Goal: Task Accomplishment & Management: Complete application form

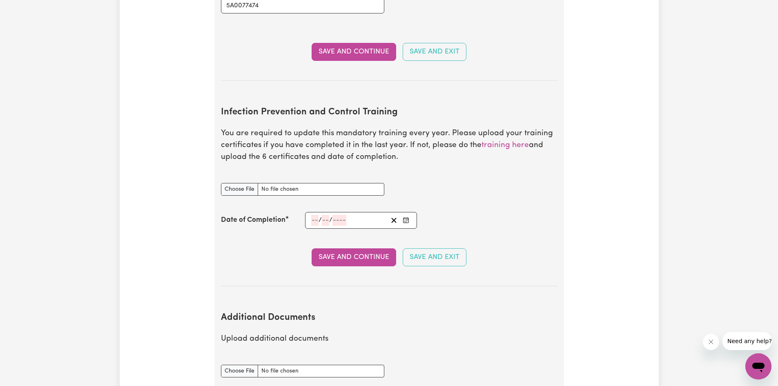
scroll to position [1266, 0]
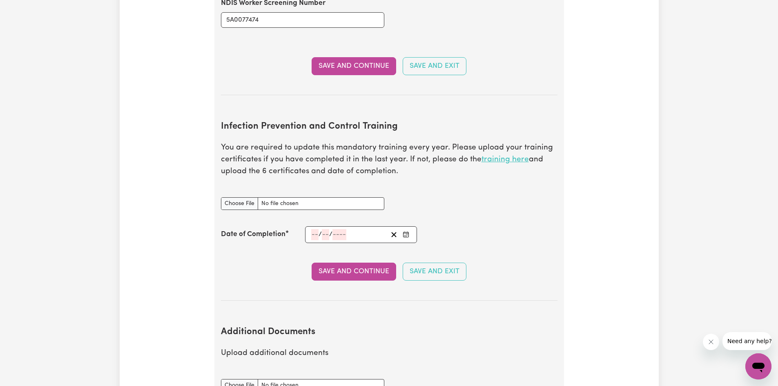
click at [493, 156] on link "training here" at bounding box center [505, 160] width 47 height 8
click at [246, 197] on input "Infection Prevention and Control Training document" at bounding box center [302, 203] width 163 height 13
type input "C:\fakepath\Chain of Infection.pdf"
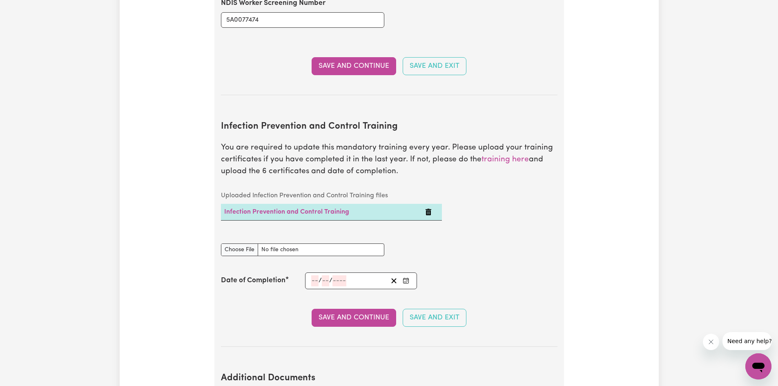
click at [315, 275] on input "number" at bounding box center [314, 280] width 7 height 11
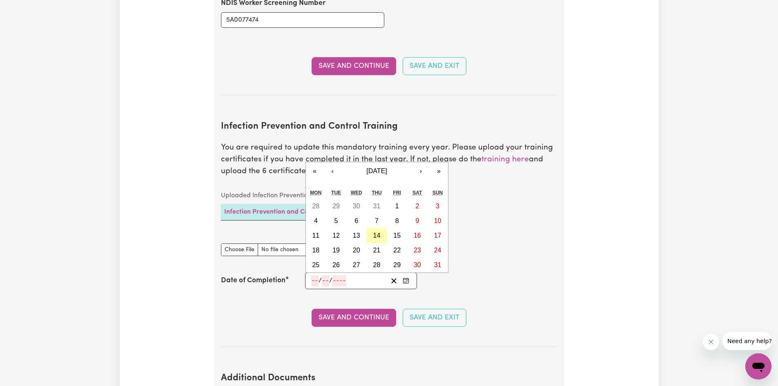
click at [377, 228] on button "14" at bounding box center [377, 235] width 20 height 15
type input "[DATE]"
type input "14"
type input "8"
type input "2025"
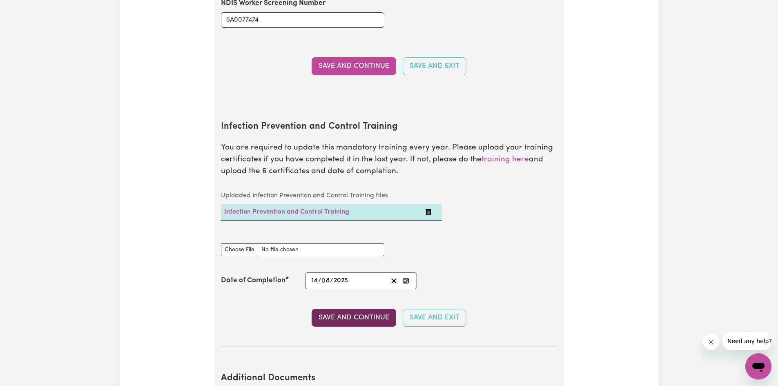
click at [378, 309] on button "Save and Continue" at bounding box center [354, 318] width 85 height 18
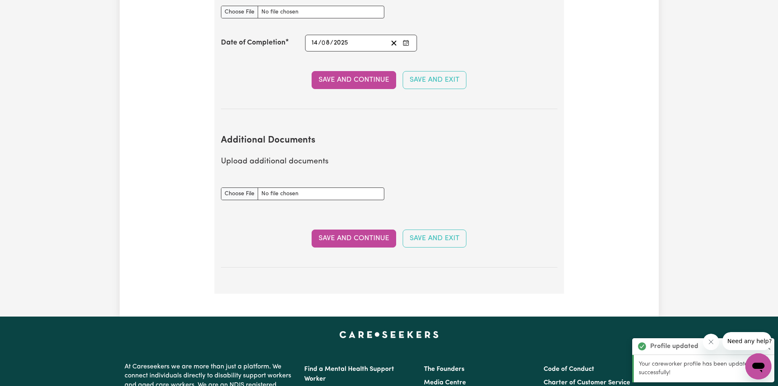
scroll to position [1491, 0]
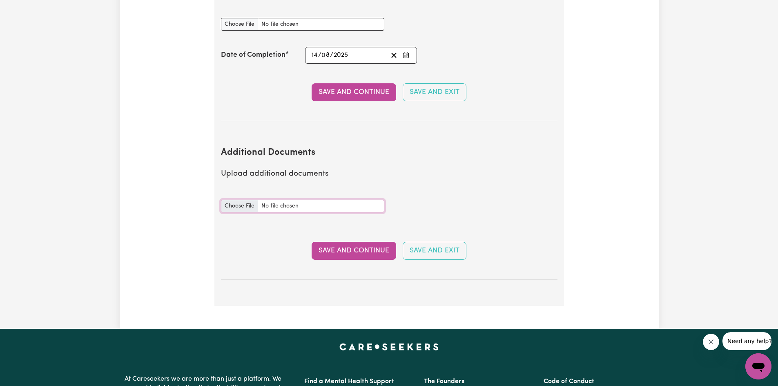
click at [232, 200] on input "Additional Documents document" at bounding box center [302, 206] width 163 height 13
click at [245, 200] on input "Additional Documents document" at bounding box center [302, 206] width 163 height 13
type input "C:\fakepath\Hand Hygiene.pdf"
click at [356, 242] on button "Save and Continue" at bounding box center [354, 251] width 85 height 18
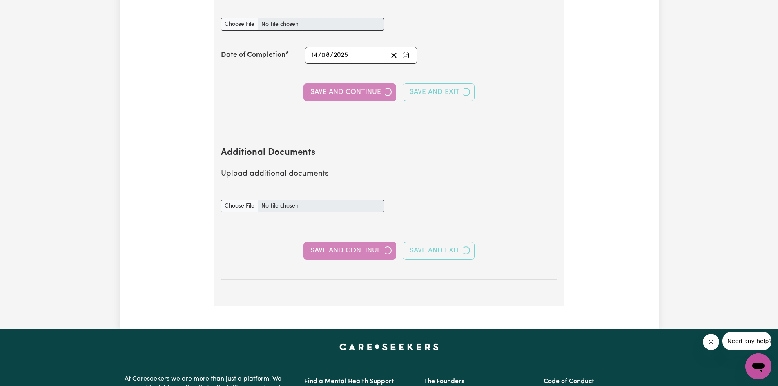
select select "Certificate III (Individual Support)"
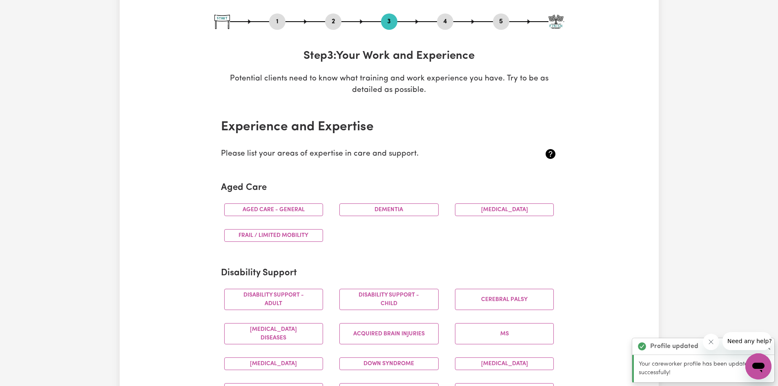
scroll to position [0, 0]
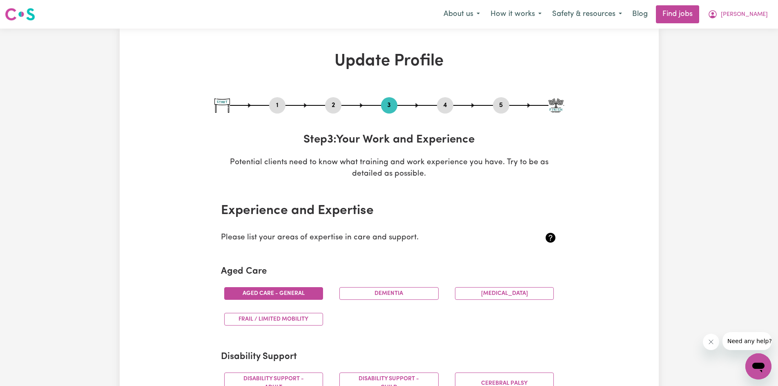
click at [284, 289] on button "Aged care - General" at bounding box center [273, 293] width 99 height 13
click at [380, 292] on button "Dementia" at bounding box center [389, 293] width 99 height 13
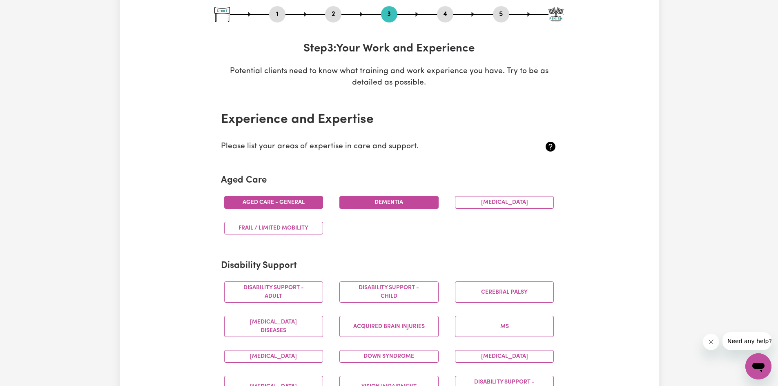
scroll to position [123, 0]
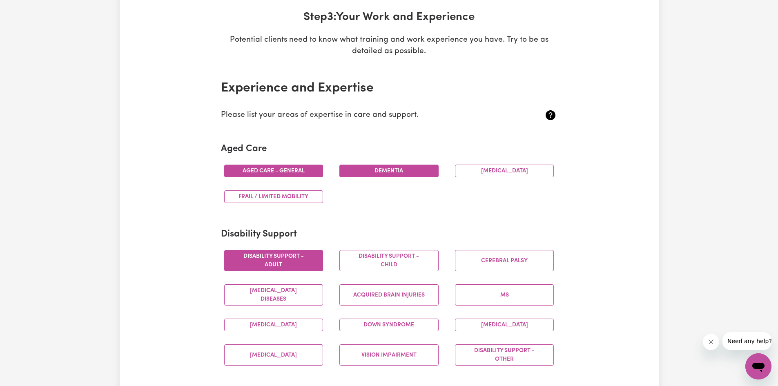
click at [290, 260] on button "Disability support - Adult" at bounding box center [273, 260] width 99 height 21
click at [288, 295] on button "[MEDICAL_DATA] Diseases" at bounding box center [273, 294] width 99 height 21
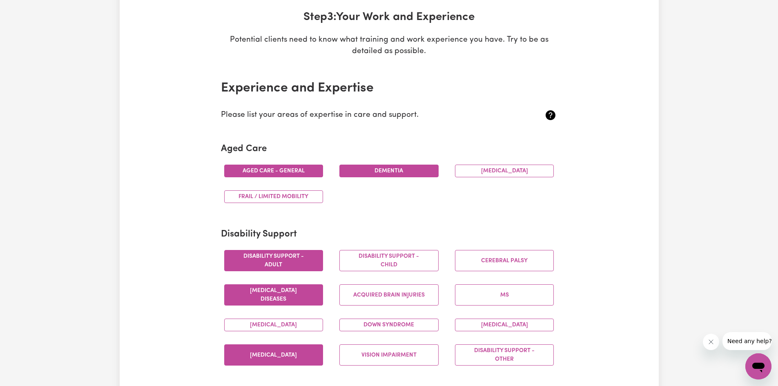
click at [290, 354] on button "[MEDICAL_DATA]" at bounding box center [273, 354] width 99 height 21
click at [298, 296] on button "[MEDICAL_DATA] Diseases" at bounding box center [273, 294] width 99 height 21
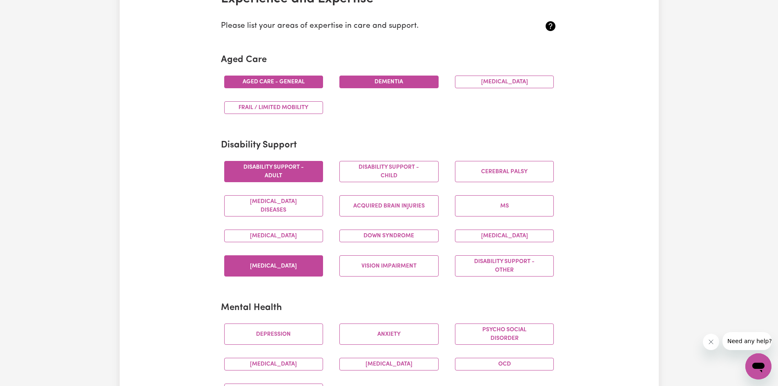
scroll to position [245, 0]
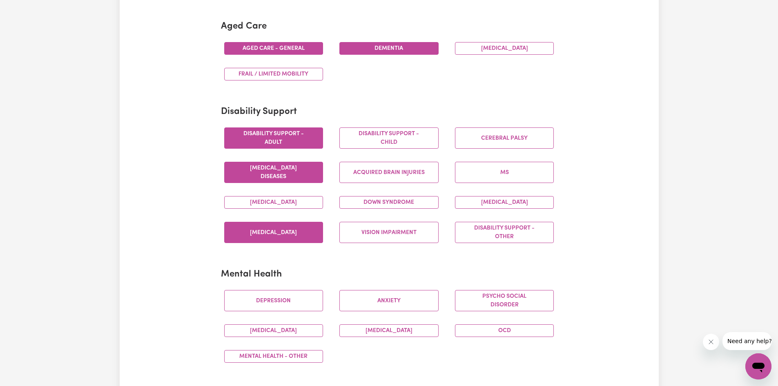
click at [301, 172] on button "[MEDICAL_DATA] Diseases" at bounding box center [273, 172] width 99 height 21
click at [478, 200] on button "[MEDICAL_DATA]" at bounding box center [504, 202] width 99 height 13
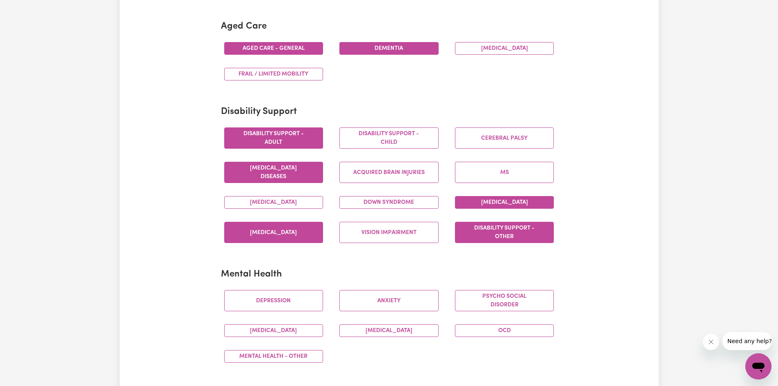
click at [468, 229] on button "Disability support - Other" at bounding box center [504, 232] width 99 height 21
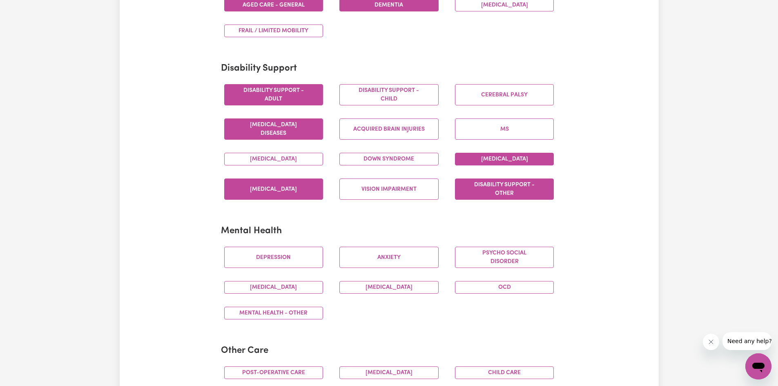
scroll to position [327, 0]
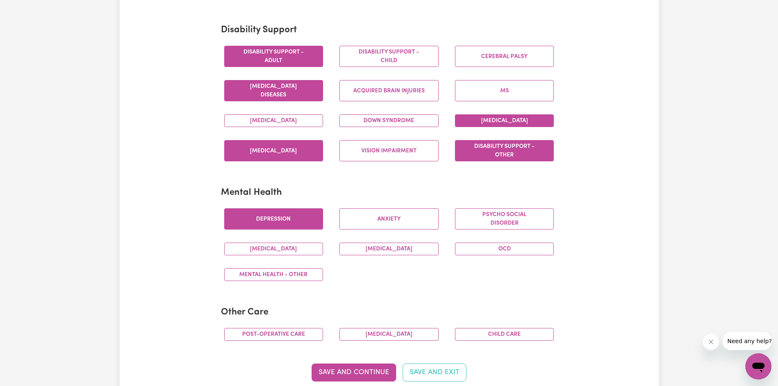
click at [277, 218] on button "Depression" at bounding box center [273, 218] width 99 height 21
click at [387, 220] on button "Anxiety" at bounding box center [389, 218] width 99 height 21
click at [494, 145] on button "Disability support - Other" at bounding box center [504, 150] width 99 height 21
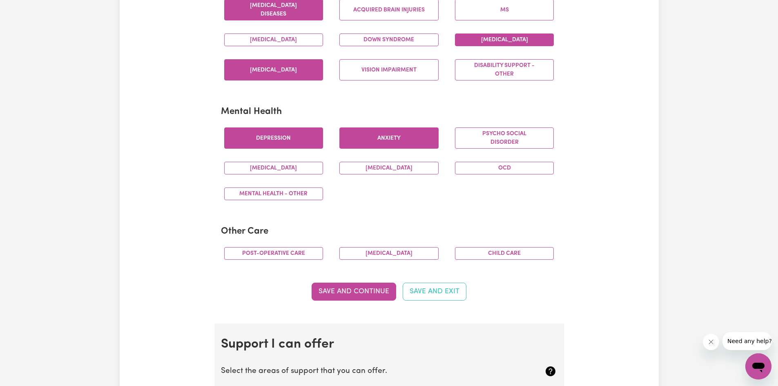
scroll to position [409, 0]
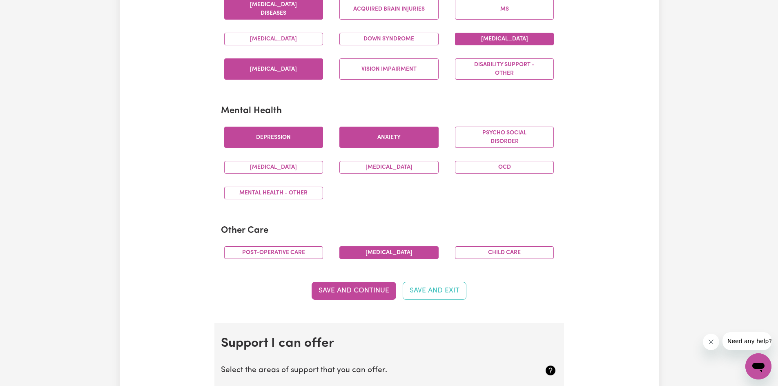
click at [399, 254] on button "[MEDICAL_DATA]" at bounding box center [389, 252] width 99 height 13
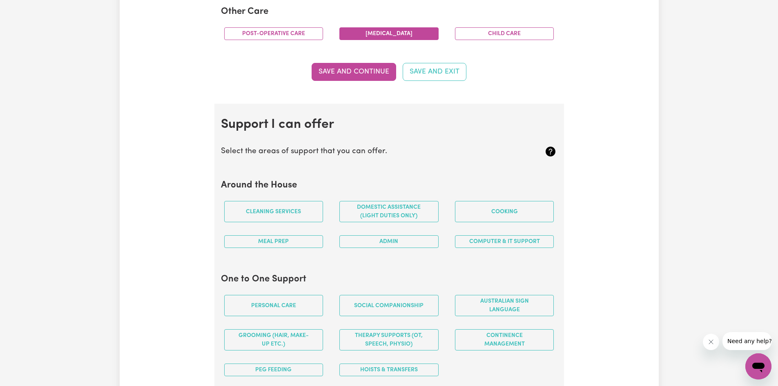
scroll to position [654, 0]
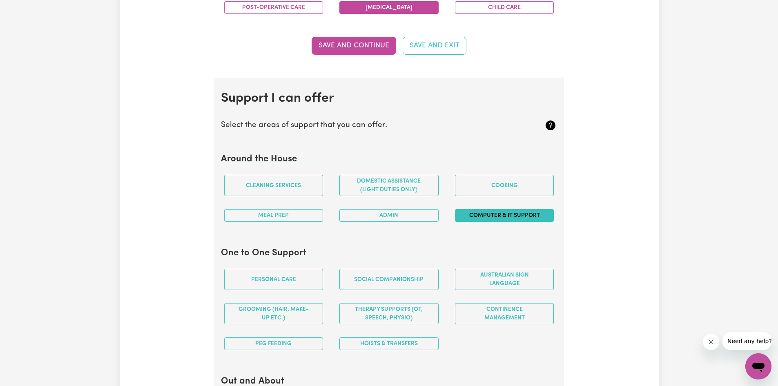
click at [478, 215] on button "Computer & IT Support" at bounding box center [504, 215] width 99 height 13
click at [396, 216] on button "Admin" at bounding box center [389, 215] width 99 height 13
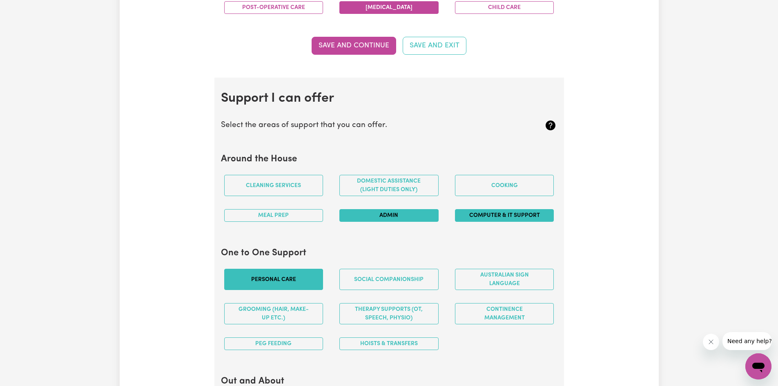
click at [274, 280] on button "Personal care" at bounding box center [273, 279] width 99 height 21
click at [297, 343] on button "PEG feeding" at bounding box center [273, 343] width 99 height 13
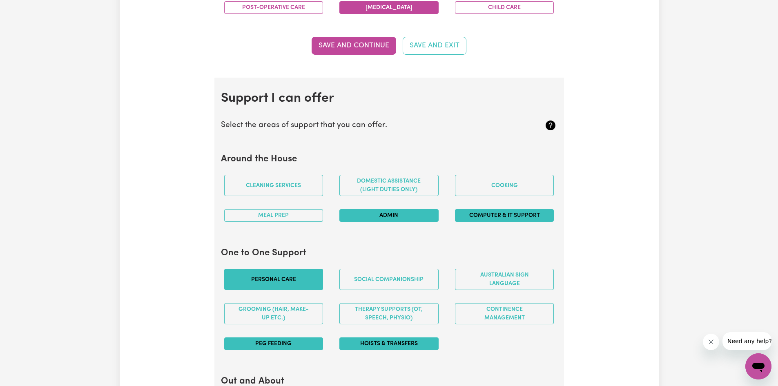
click at [403, 345] on button "Hoists & transfers" at bounding box center [389, 343] width 99 height 13
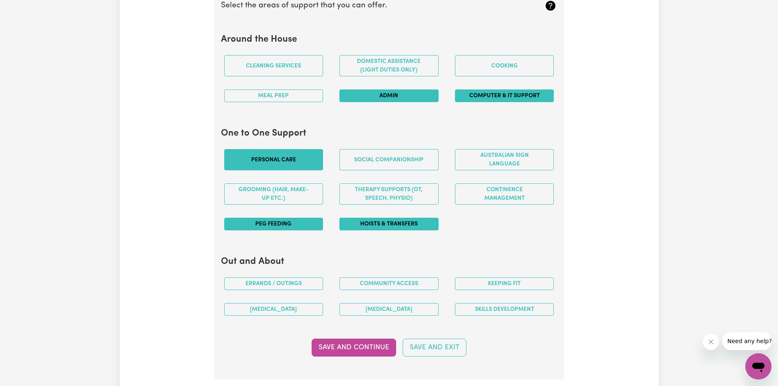
scroll to position [776, 0]
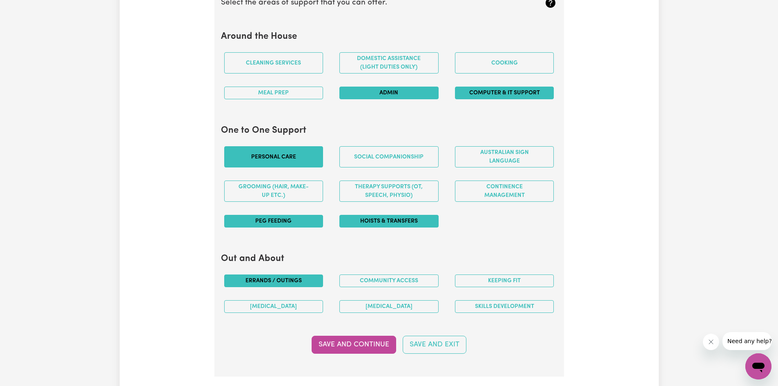
click at [283, 276] on button "Errands / Outings" at bounding box center [273, 281] width 99 height 13
click at [406, 282] on button "Community access" at bounding box center [389, 281] width 99 height 13
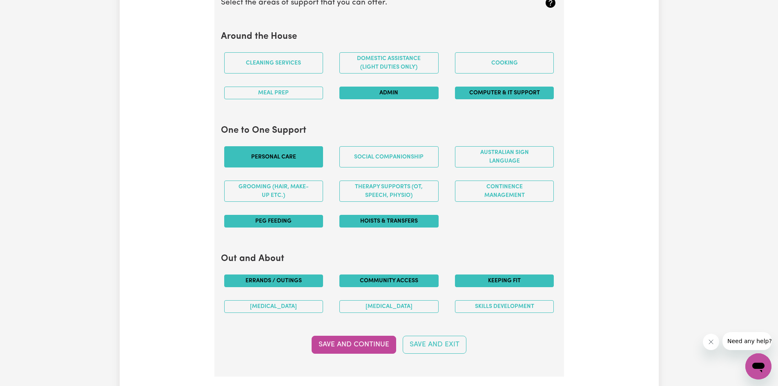
click at [531, 278] on button "Keeping fit" at bounding box center [504, 281] width 99 height 13
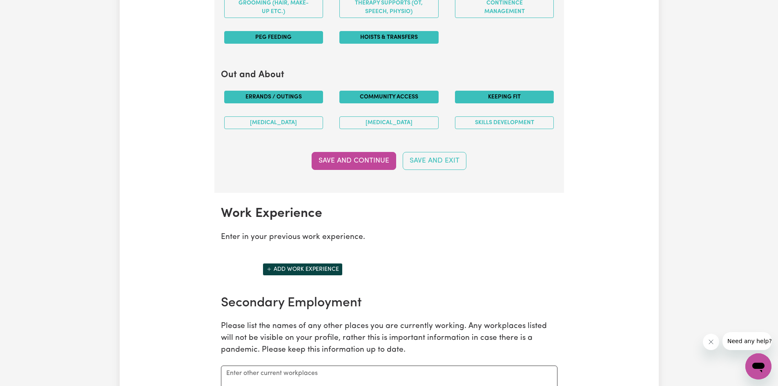
scroll to position [981, 0]
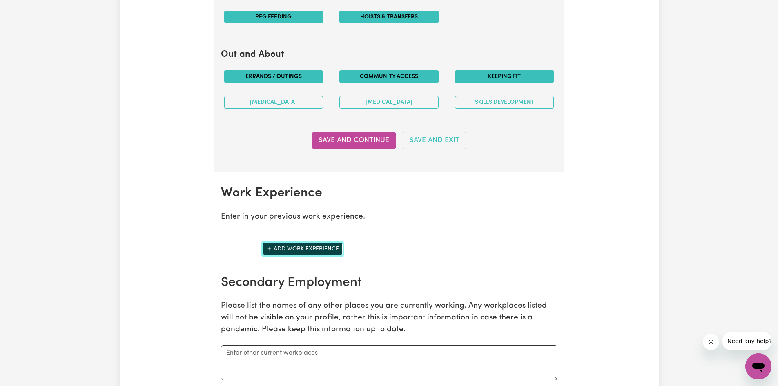
click at [305, 249] on button "Add work experience" at bounding box center [303, 249] width 80 height 13
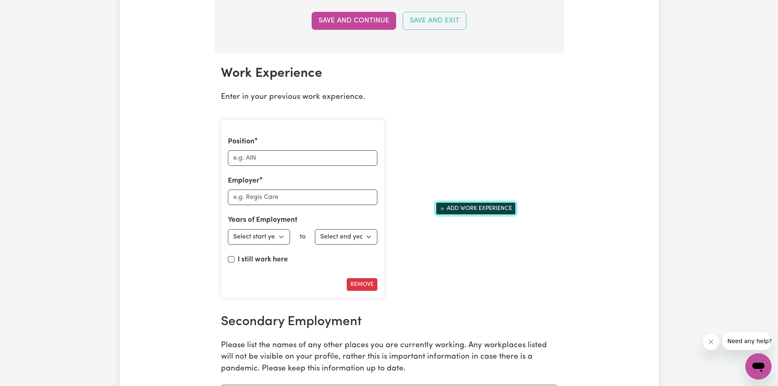
scroll to position [1103, 0]
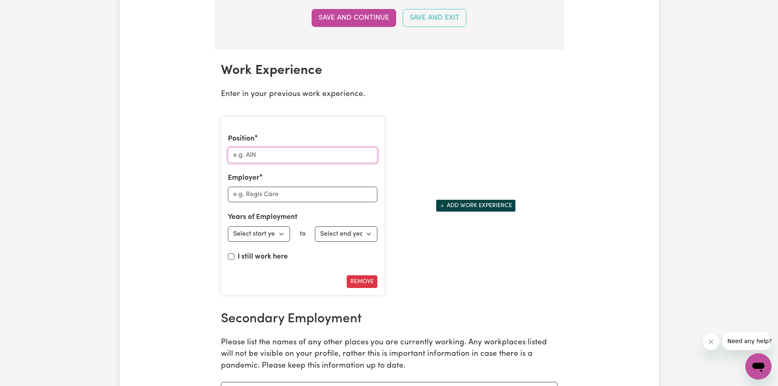
click at [270, 157] on input "Position" at bounding box center [303, 155] width 150 height 16
type input "r"
type input "Registered Nurse"
click at [247, 195] on input "Employer" at bounding box center [303, 195] width 150 height 16
type input "Aegis care"
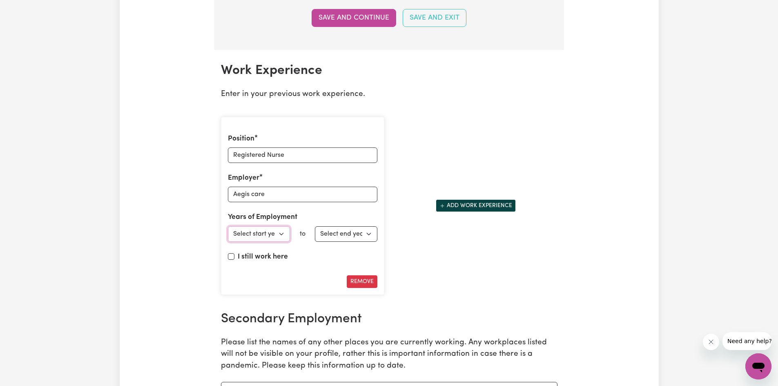
click at [281, 236] on select "Select start year [DATE] 1952 1953 1954 1955 1956 1957 1958 1959 1960 1961 1962…" at bounding box center [259, 234] width 63 height 16
click at [283, 237] on select "Select start year [DATE] 1952 1953 1954 1955 1956 1957 1958 1959 1960 1961 1962…" at bounding box center [259, 234] width 63 height 16
select select "2023"
click at [228, 226] on select "Select start year [DATE] 1952 1953 1954 1955 1956 1957 1958 1959 1960 1961 1962…" at bounding box center [259, 234] width 63 height 16
click at [365, 232] on select "Select end year [DATE] 1952 1953 1954 1955 1956 1957 1958 1959 1960 1961 1962 1…" at bounding box center [346, 234] width 63 height 16
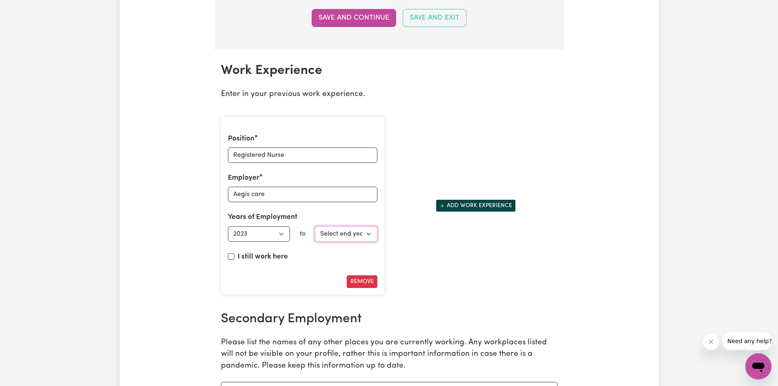
select select "2025"
click at [315, 226] on select "Select end year [DATE] 1952 1953 1954 1955 1956 1957 1958 1959 1960 1961 1962 1…" at bounding box center [346, 234] width 63 height 16
click at [470, 206] on button "Add work experience" at bounding box center [476, 205] width 80 height 13
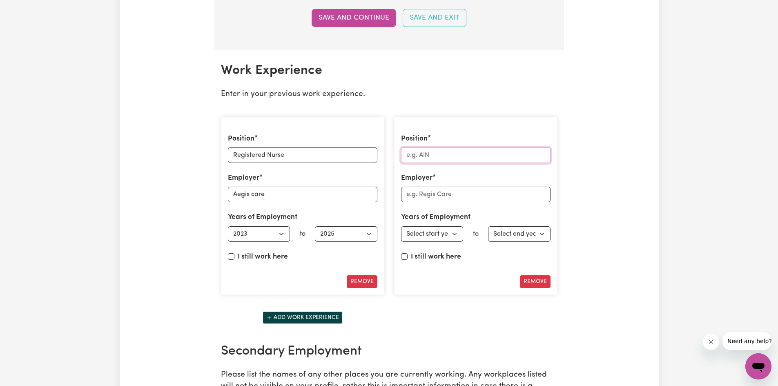
click at [451, 157] on input "Position" at bounding box center [476, 155] width 150 height 16
drag, startPoint x: 285, startPoint y: 153, endPoint x: 225, endPoint y: 155, distance: 60.5
click at [225, 155] on div "Position Registered Nurse Employer Aegis care Years of Employment Employed from…" at bounding box center [302, 206] width 163 height 179
click at [415, 156] on input "Position" at bounding box center [476, 155] width 150 height 16
paste input "Registered Nurse"
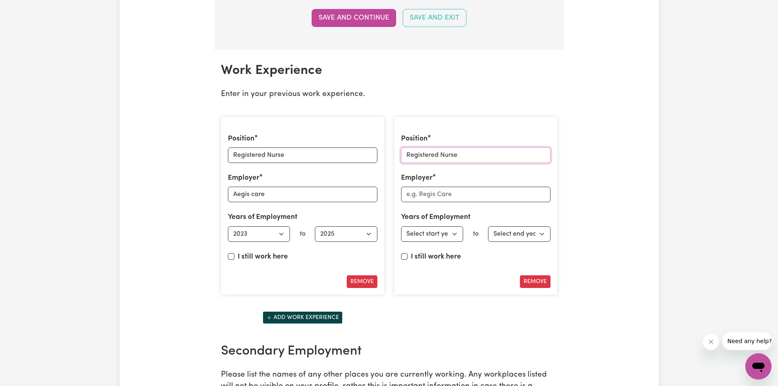
type input "Registered Nurse"
click at [466, 192] on input "Employer" at bounding box center [476, 195] width 150 height 16
type input "RAAFA"
click at [253, 192] on input "Aegis care" at bounding box center [303, 195] width 150 height 16
click at [251, 194] on input "Aegis care" at bounding box center [303, 195] width 150 height 16
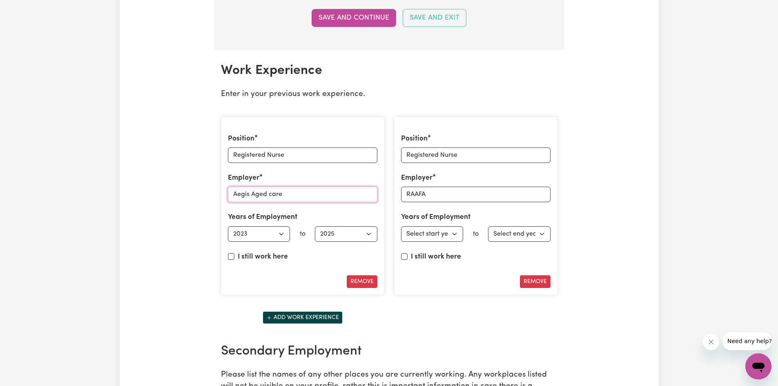
type input "Aegis Aged care"
click at [452, 193] on input "RAAFA" at bounding box center [476, 195] width 150 height 16
type input "RAAFA Aged Care"
click at [451, 235] on select "Select start year [DATE] 1952 1953 1954 1955 1956 1957 1958 1959 1960 1961 1962…" at bounding box center [432, 234] width 63 height 16
select select "2024"
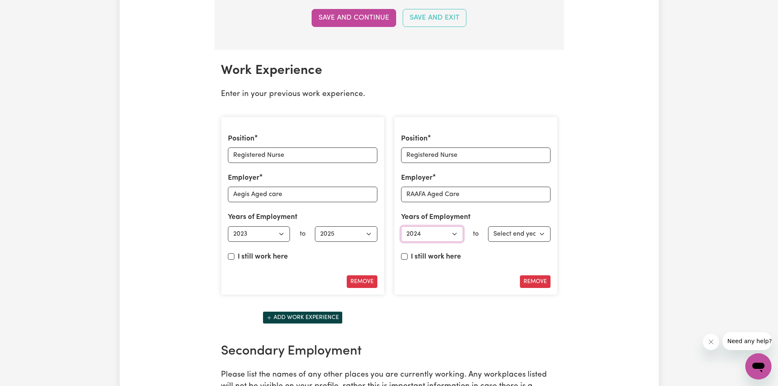
click at [401, 226] on select "Select start year [DATE] 1952 1953 1954 1955 1956 1957 1958 1959 1960 1961 1962…" at bounding box center [432, 234] width 63 height 16
click at [402, 255] on input "I still work here" at bounding box center [404, 256] width 7 height 7
checkbox input "true"
click at [310, 317] on button "Add work experience" at bounding box center [303, 317] width 80 height 13
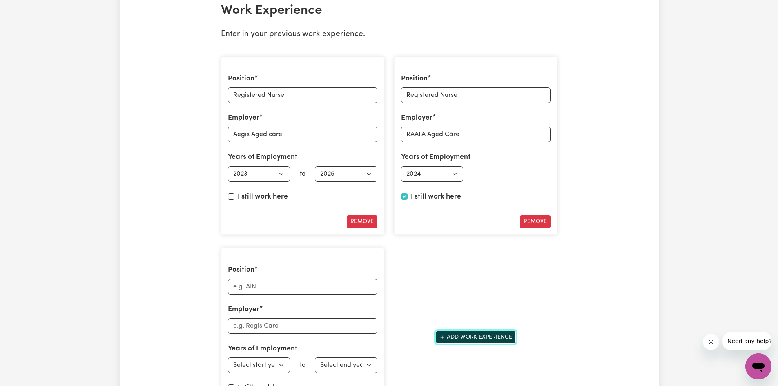
scroll to position [1226, 0]
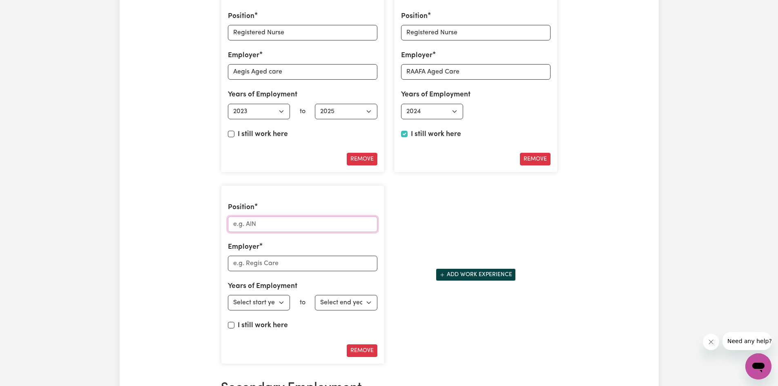
click at [248, 223] on input "Position" at bounding box center [303, 225] width 150 height 16
paste input "Registered Nurse"
type input "Registered Nurse"
click at [273, 264] on input "Employer" at bounding box center [303, 264] width 150 height 16
type input "Opal aged Care"
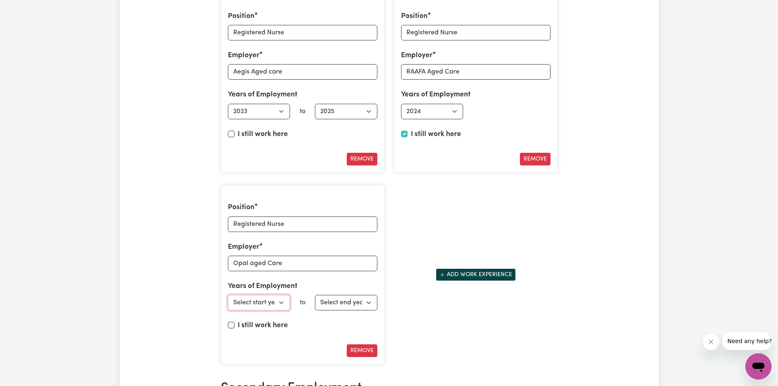
click at [281, 304] on select "Select start year [DATE] 1952 1953 1954 1955 1956 1957 1958 1959 1960 1961 1962…" at bounding box center [259, 303] width 63 height 16
select select "2020"
click at [228, 295] on select "Select start year [DATE] 1952 1953 1954 1955 1956 1957 1958 1959 1960 1961 1962…" at bounding box center [259, 303] width 63 height 16
click at [364, 302] on select "Select end year [DATE] 1952 1953 1954 1955 1956 1957 1958 1959 1960 1961 1962 1…" at bounding box center [346, 303] width 63 height 16
select select "2023"
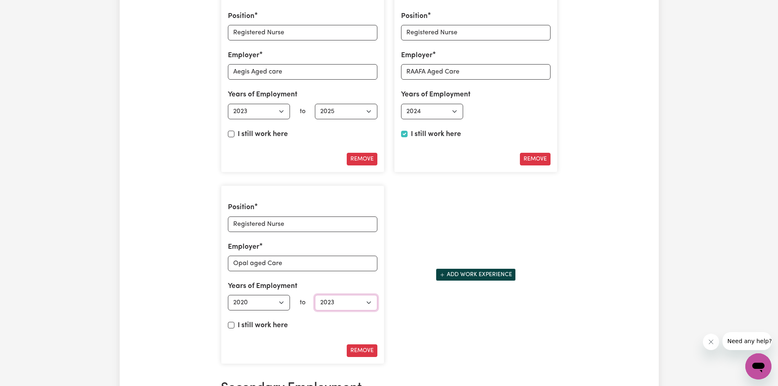
click at [315, 295] on select "Select end year [DATE] 1952 1953 1954 1955 1956 1957 1958 1959 1960 1961 1962 1…" at bounding box center [346, 303] width 63 height 16
click at [457, 276] on button "Add work experience" at bounding box center [476, 274] width 80 height 13
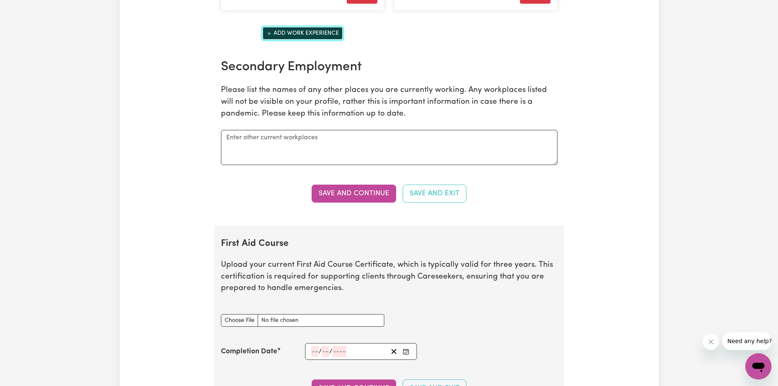
scroll to position [1593, 0]
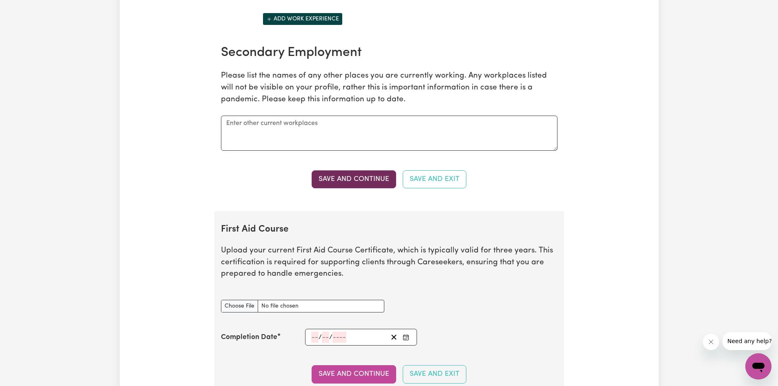
click at [356, 180] on button "Save and Continue" at bounding box center [354, 179] width 85 height 18
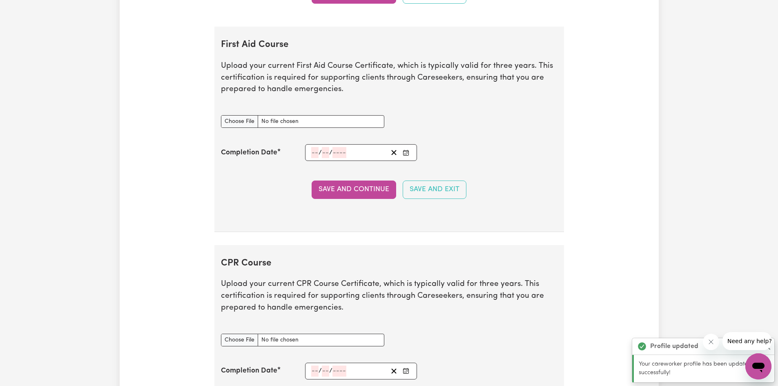
scroll to position [1764, 0]
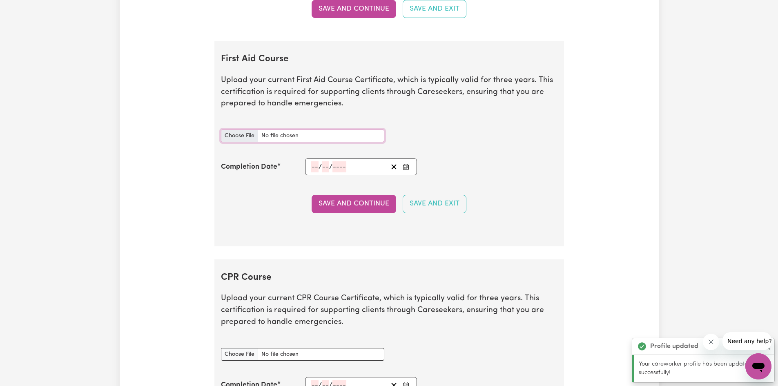
click at [242, 136] on input "First Aid Course document" at bounding box center [302, 136] width 163 height 13
type input "C:\fakepath\CPR, First Aid and BELS.pdf"
click at [315, 164] on input "number" at bounding box center [314, 166] width 7 height 11
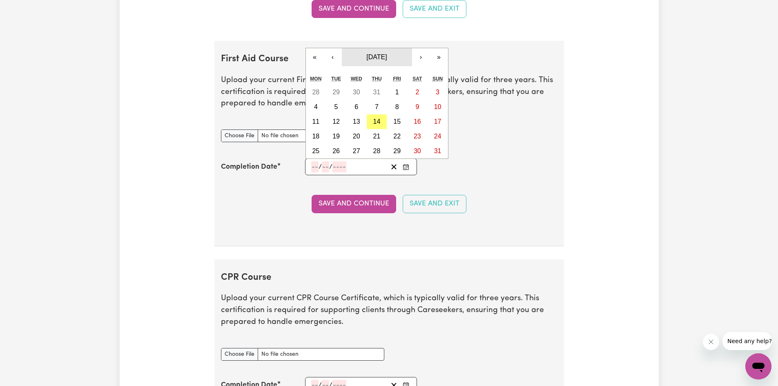
click at [363, 53] on button "[DATE]" at bounding box center [377, 57] width 70 height 18
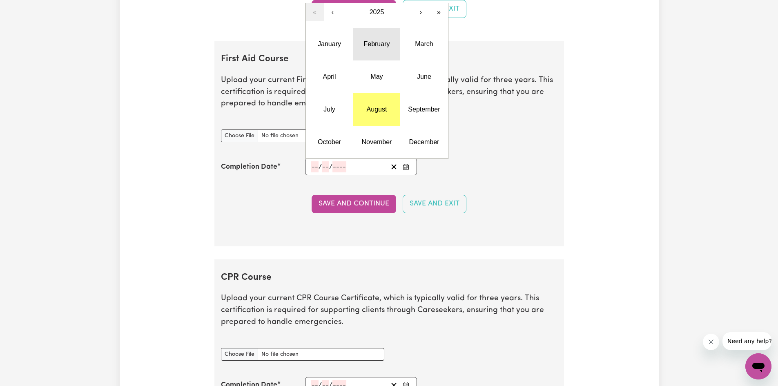
click at [364, 45] on abbr "February" at bounding box center [377, 43] width 26 height 7
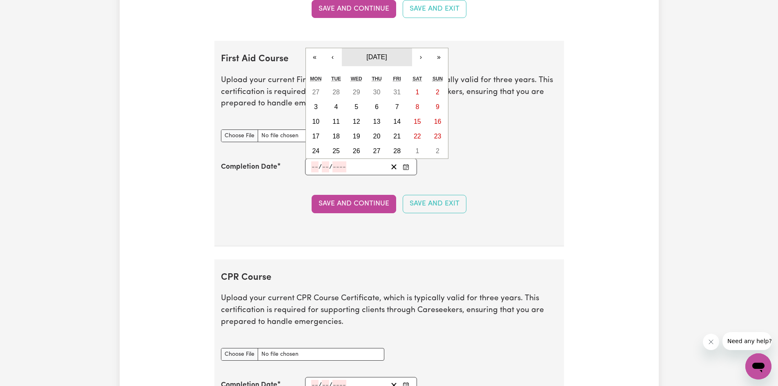
click at [372, 59] on span "[DATE]" at bounding box center [376, 57] width 20 height 7
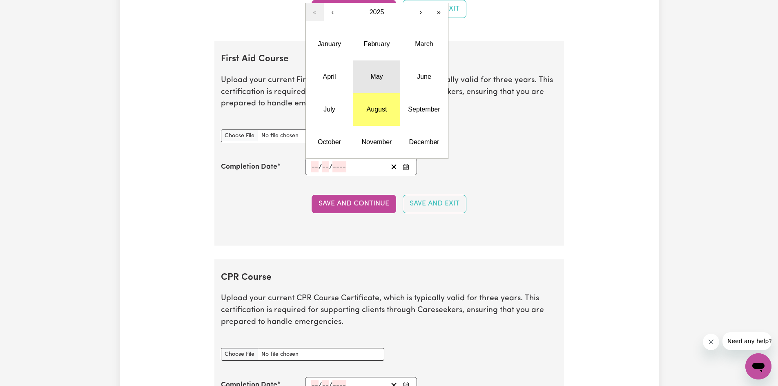
click at [378, 76] on abbr "May" at bounding box center [377, 76] width 12 height 7
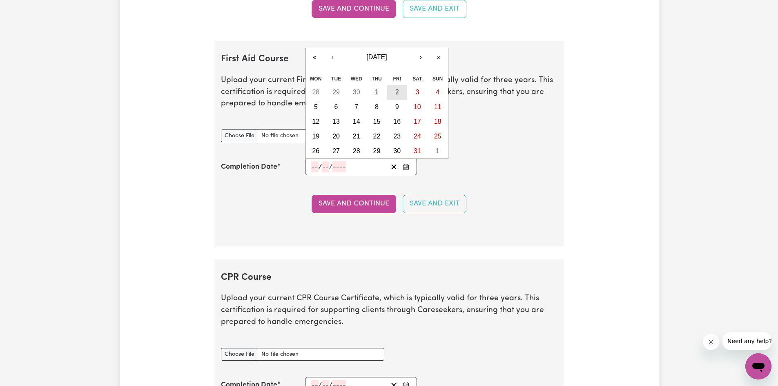
click at [394, 91] on button "2" at bounding box center [397, 92] width 20 height 15
type input "[DATE]"
type input "2"
type input "5"
type input "2025"
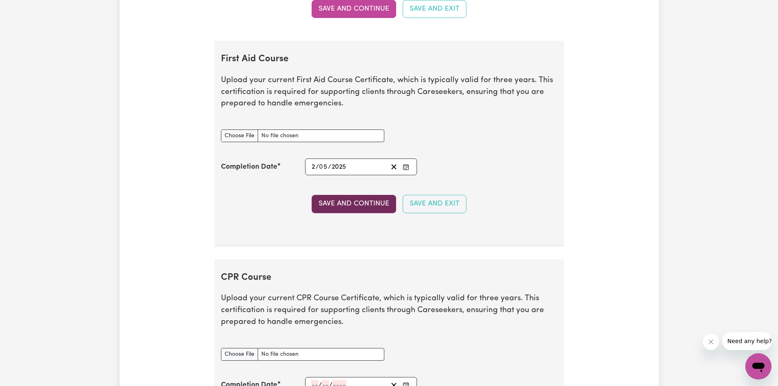
click at [354, 206] on button "Save and Continue" at bounding box center [354, 204] width 85 height 18
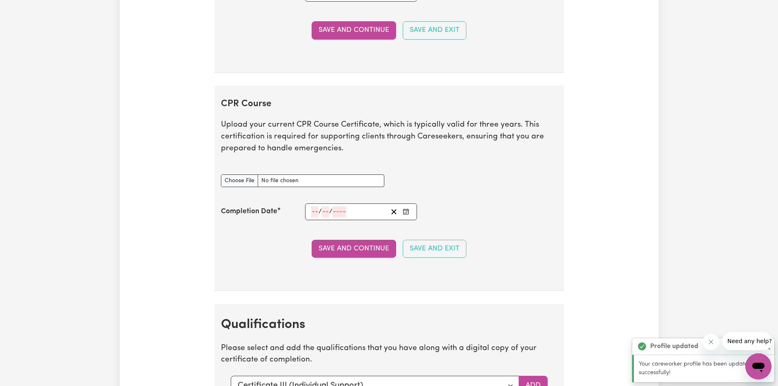
scroll to position [2023, 0]
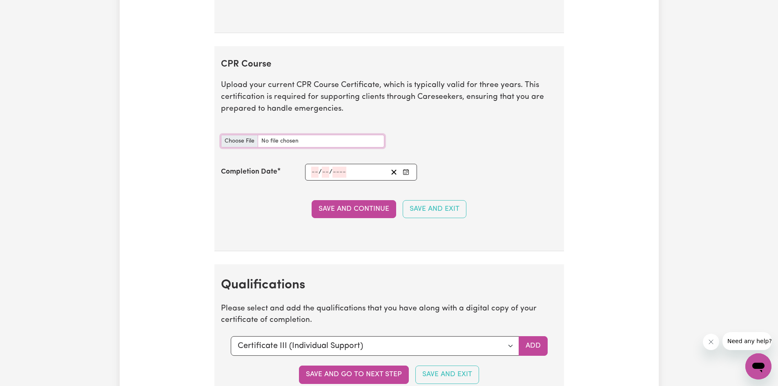
click at [235, 139] on input "CPR Course document" at bounding box center [302, 141] width 163 height 13
type input "C:\fakepath\CPR, First Aid and BELS.pdf"
click at [314, 168] on input "number" at bounding box center [314, 172] width 7 height 11
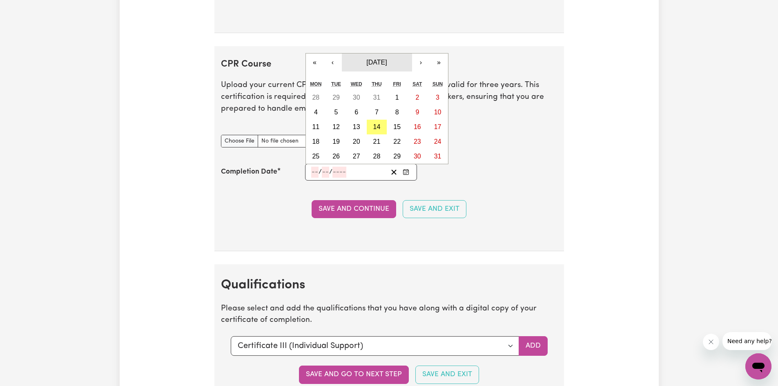
click at [367, 63] on span "[DATE]" at bounding box center [376, 62] width 20 height 7
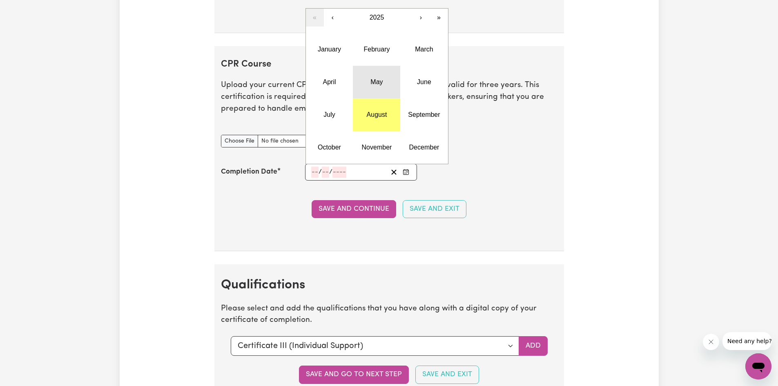
click at [378, 80] on abbr "May" at bounding box center [377, 81] width 12 height 7
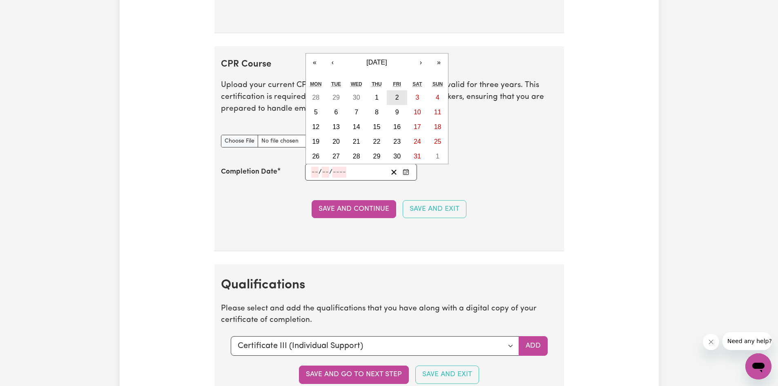
click at [395, 99] on button "2" at bounding box center [397, 97] width 20 height 15
type input "[DATE]"
type input "2"
type input "5"
type input "2025"
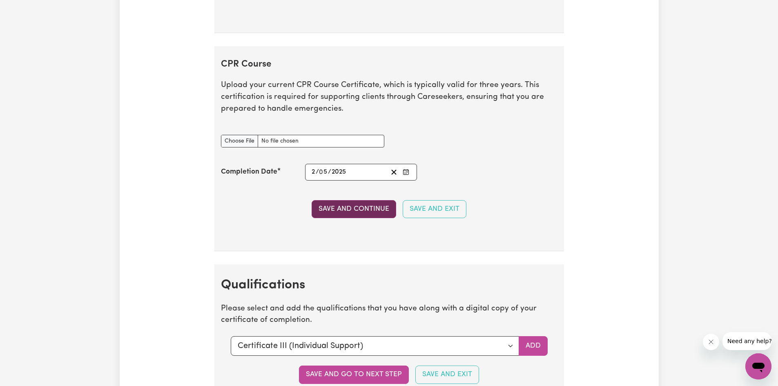
click at [364, 208] on button "Save and Continue" at bounding box center [354, 209] width 85 height 18
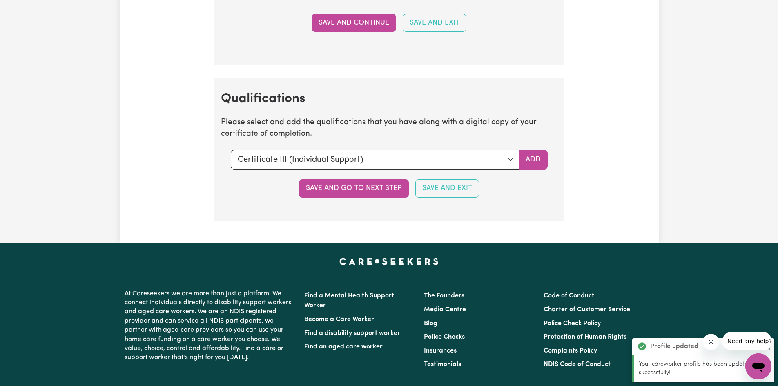
scroll to position [2288, 0]
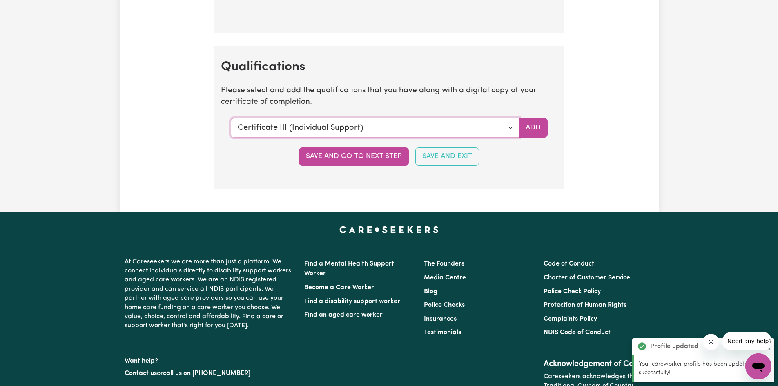
click at [509, 129] on select "Select a qualification to add... Certificate III (Individual Support) Certifica…" at bounding box center [375, 128] width 288 height 20
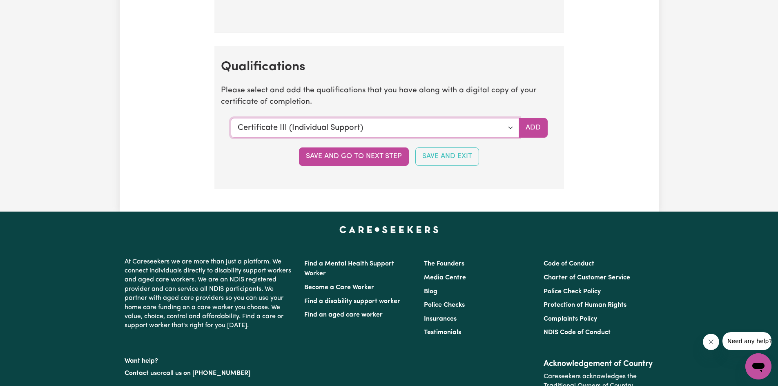
select select "Bachelor of Nursing - Australian registered nurse"
click at [231, 118] on select "Select a qualification to add... Certificate III (Individual Support) Certifica…" at bounding box center [375, 128] width 288 height 20
click at [364, 154] on button "Save and go to next step" at bounding box center [354, 156] width 110 height 18
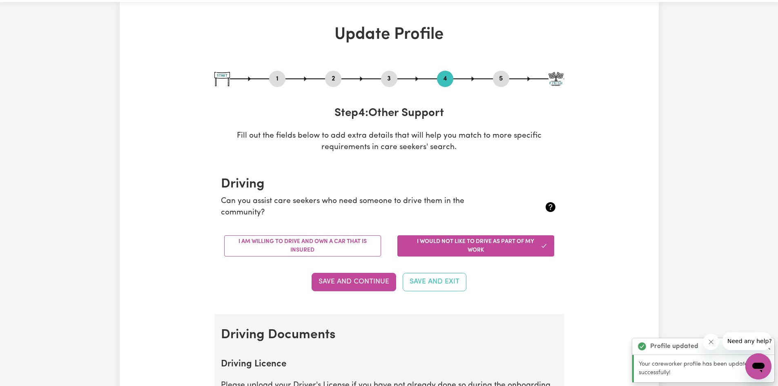
scroll to position [41, 0]
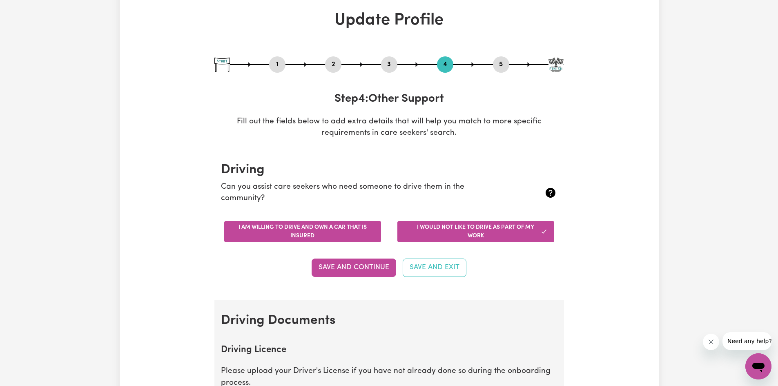
click at [360, 231] on button "I am willing to drive and own a car that is insured" at bounding box center [302, 231] width 157 height 21
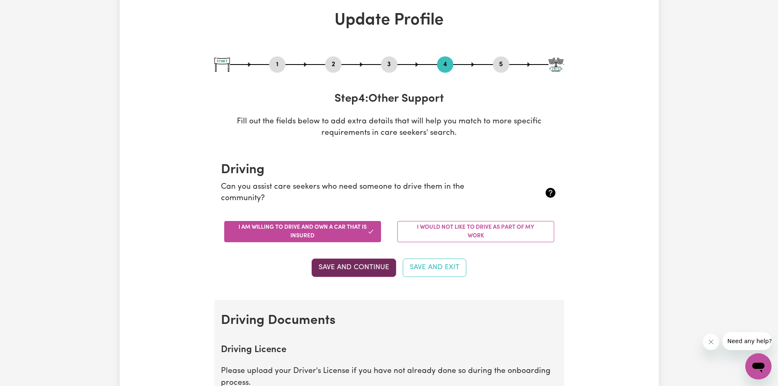
click at [363, 268] on button "Save and Continue" at bounding box center [354, 268] width 85 height 18
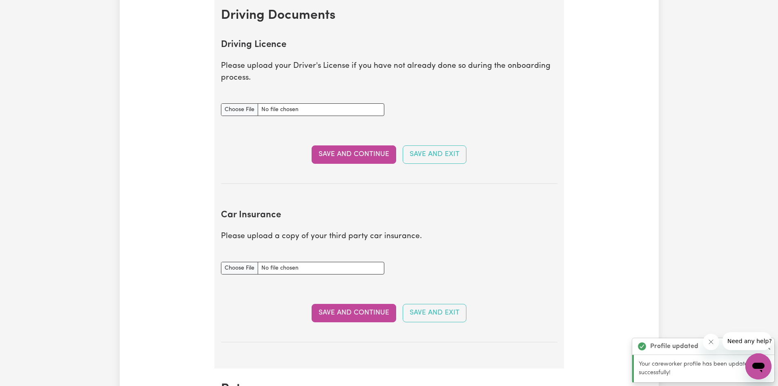
scroll to position [332, 0]
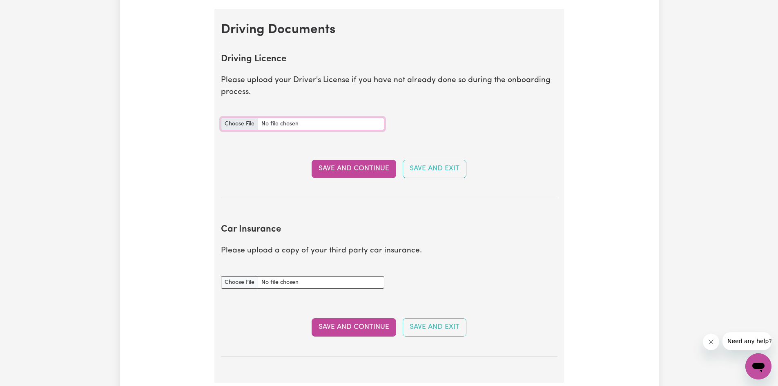
click at [237, 123] on input "Driving Licence document" at bounding box center [302, 124] width 163 height 13
type input "C:\fakepath\DL.JPG"
click at [359, 169] on button "Save and Continue" at bounding box center [354, 169] width 85 height 18
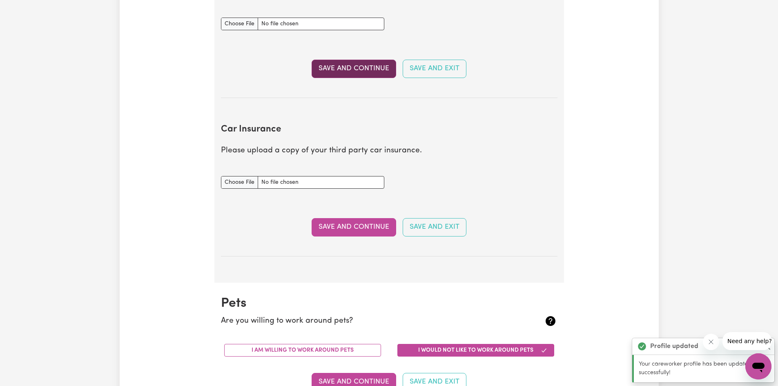
scroll to position [543, 0]
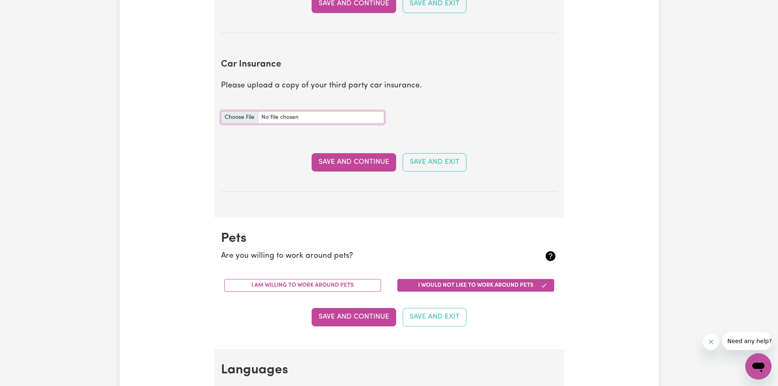
click at [239, 115] on input "Car Insurance document" at bounding box center [302, 117] width 163 height 13
type input "C:\fakepath\Car Insurance.pdf"
click at [366, 165] on button "Save and Continue" at bounding box center [354, 162] width 85 height 18
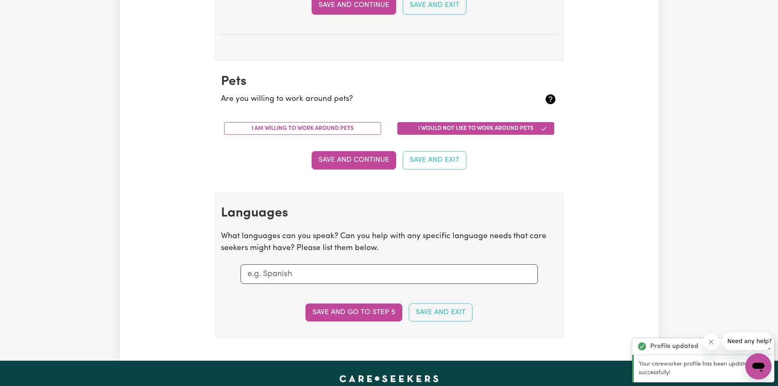
scroll to position [761, 0]
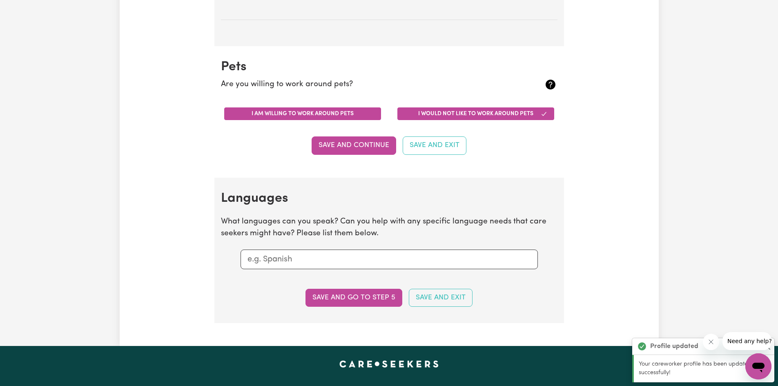
click at [337, 116] on button "I am willing to work around pets" at bounding box center [302, 113] width 157 height 13
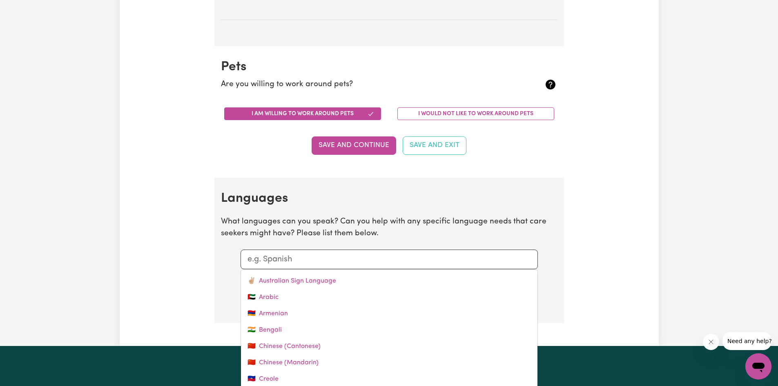
click at [321, 260] on input "text" at bounding box center [390, 259] width 284 height 12
type input "en"
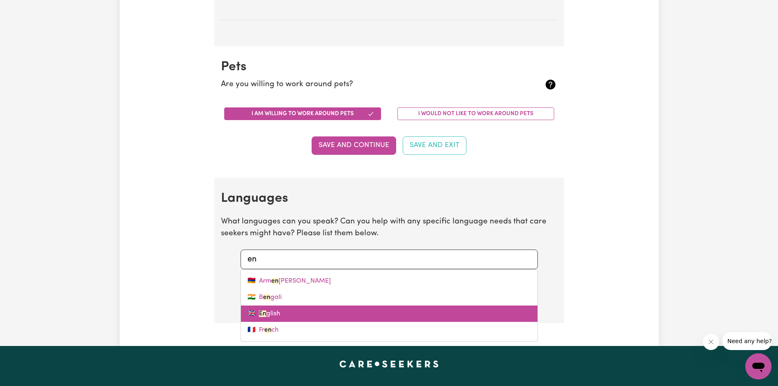
click at [269, 315] on link "🇬🇧 En glish" at bounding box center [389, 314] width 297 height 16
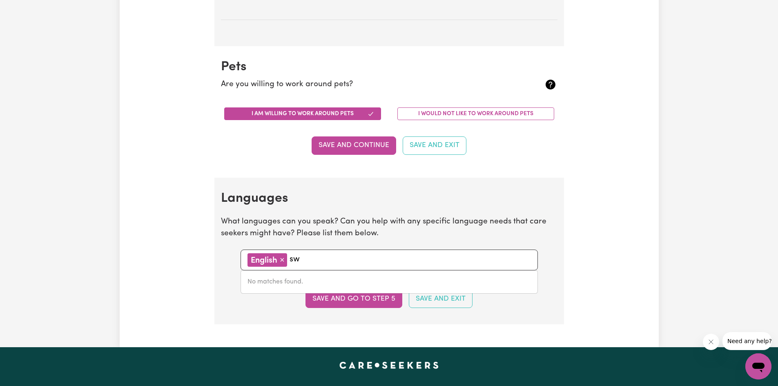
type input "s"
type input "k"
type input "s"
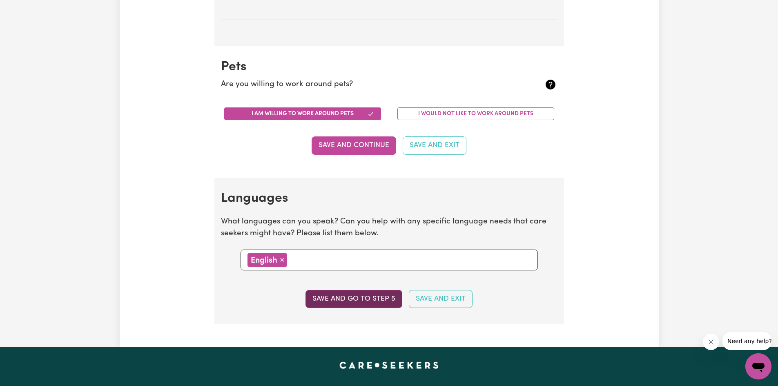
click at [375, 300] on button "Save and go to step 5" at bounding box center [354, 299] width 97 height 18
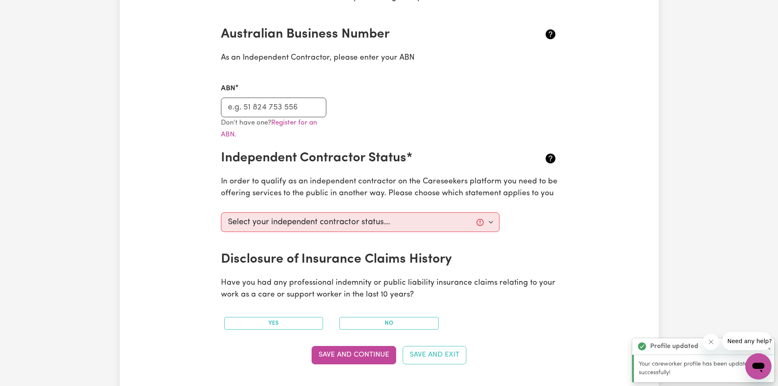
scroll to position [0, 0]
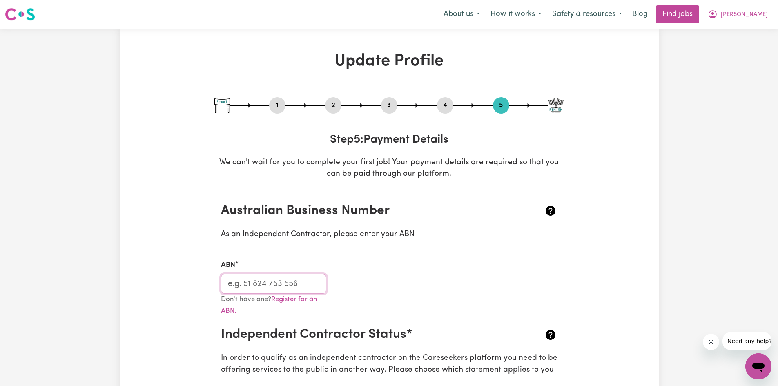
click at [255, 285] on input "ABN" at bounding box center [274, 284] width 106 height 20
type input "72688803947"
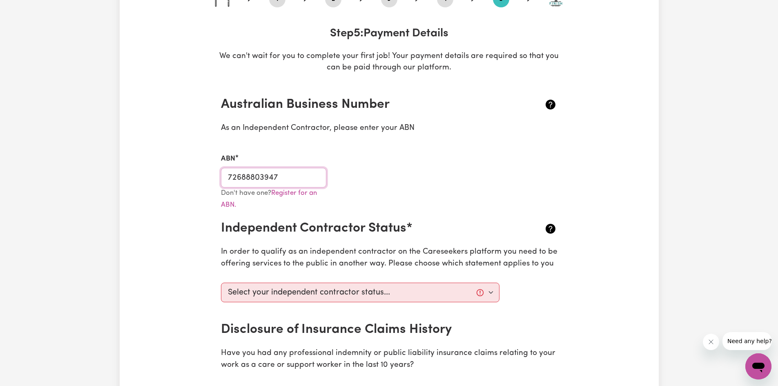
scroll to position [123, 0]
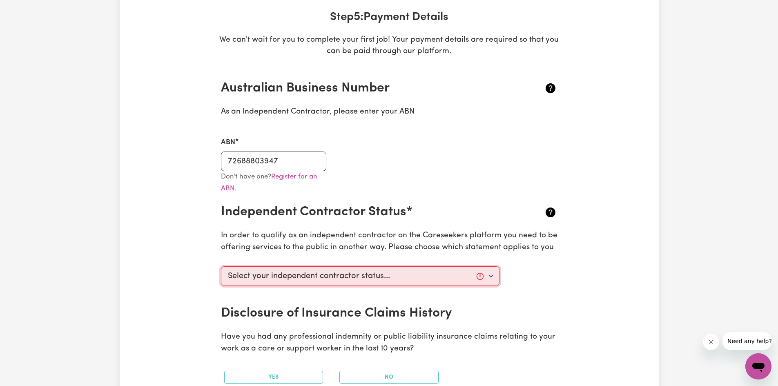
click at [492, 276] on select "Select your independent contractor status... I am providing services through an…" at bounding box center [360, 276] width 279 height 20
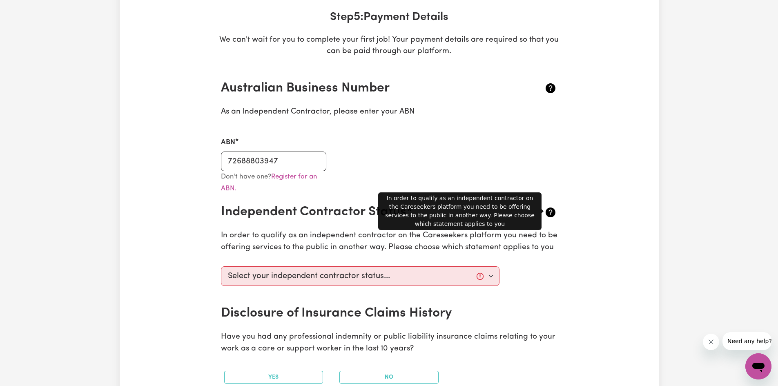
click at [552, 211] on icon at bounding box center [551, 213] width 10 height 10
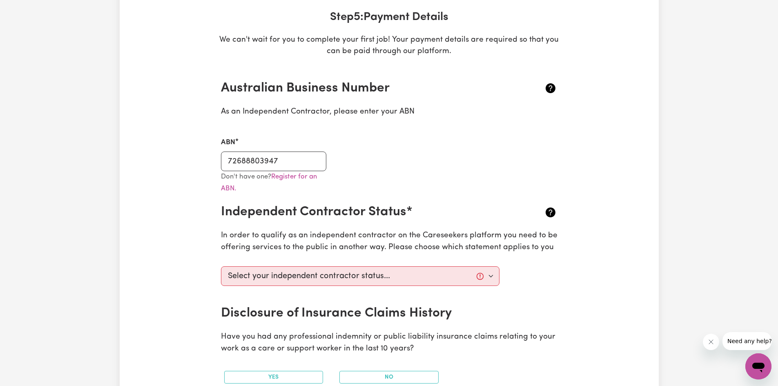
click at [552, 211] on icon at bounding box center [551, 213] width 10 height 10
click at [492, 277] on select "Select your independent contractor status... I am providing services through an…" at bounding box center [360, 276] width 279 height 20
select select "I am providing services through another platform"
click at [221, 266] on select "Select your independent contractor status... I am providing services through an…" at bounding box center [360, 276] width 279 height 20
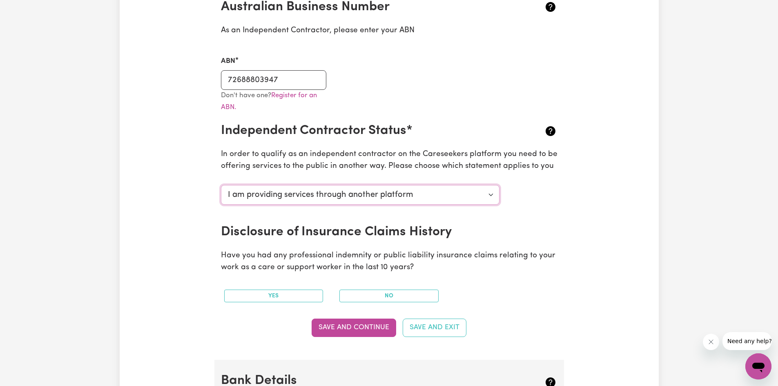
scroll to position [204, 0]
click at [409, 296] on button "No" at bounding box center [389, 295] width 99 height 13
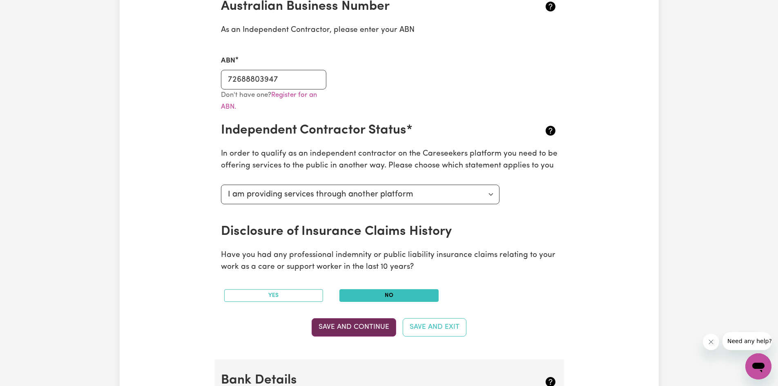
click at [361, 328] on button "Save and Continue" at bounding box center [354, 327] width 85 height 18
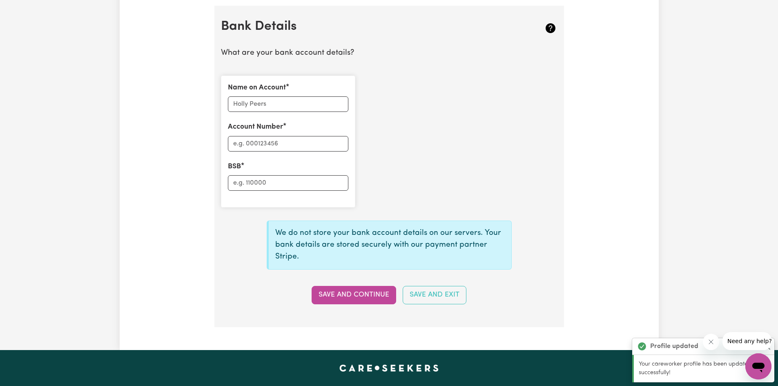
scroll to position [564, 0]
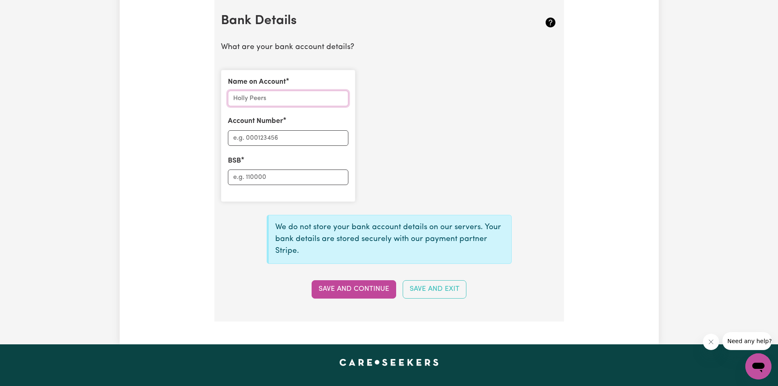
click at [265, 98] on input "Name on Account" at bounding box center [288, 99] width 121 height 16
type input "[PERSON_NAME]"
drag, startPoint x: 288, startPoint y: 99, endPoint x: 231, endPoint y: 101, distance: 57.6
click at [231, 101] on input "[PERSON_NAME]" at bounding box center [288, 99] width 121 height 16
type input "FORE CARE PTY LTD"
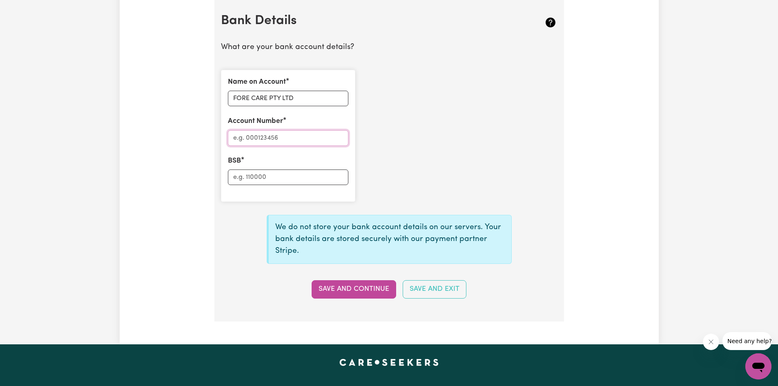
click at [290, 137] on input "Account Number" at bounding box center [288, 138] width 121 height 16
type input "18317763"
click at [279, 181] on input "BSB" at bounding box center [288, 178] width 121 height 16
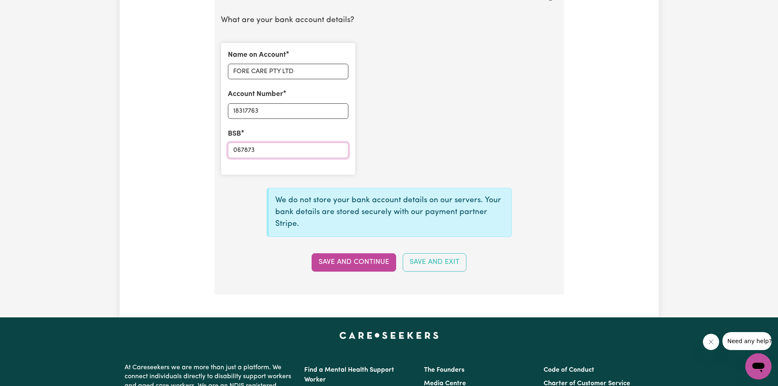
scroll to position [605, 0]
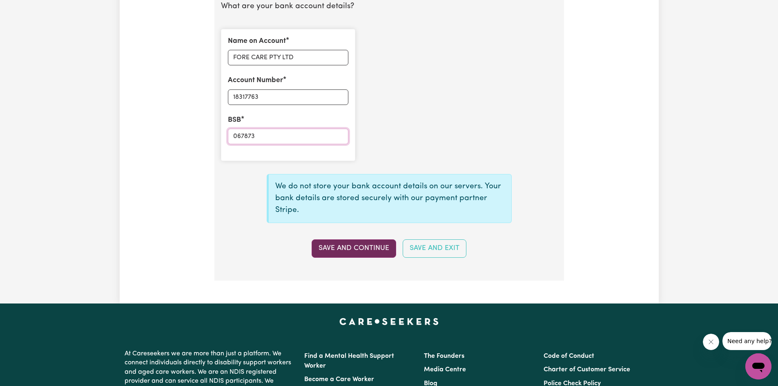
type input "067873"
click at [371, 246] on button "Save and Continue" at bounding box center [354, 248] width 85 height 18
type input "****7763"
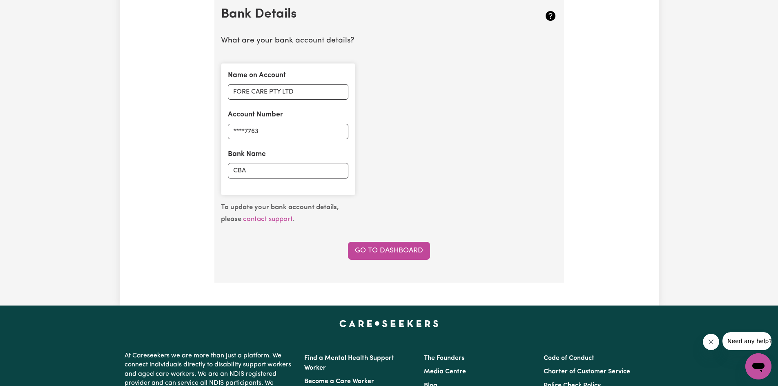
scroll to position [572, 0]
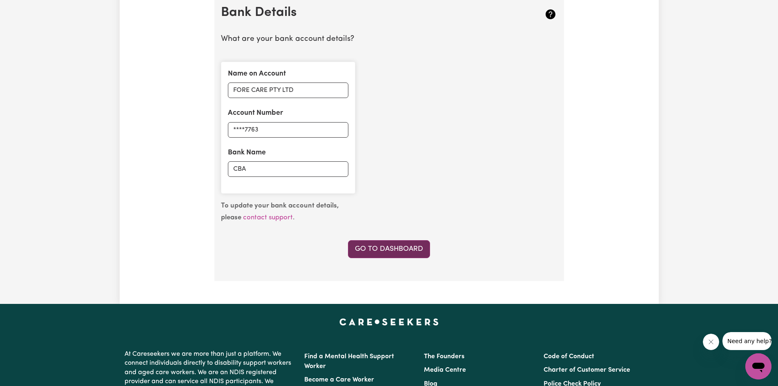
click at [399, 254] on link "Go to Dashboard" at bounding box center [389, 249] width 82 height 18
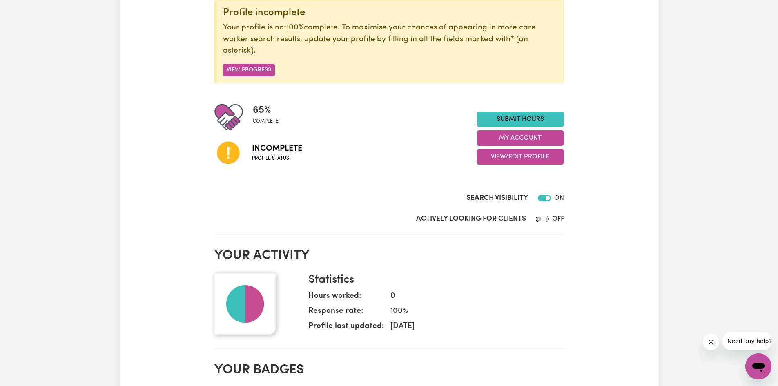
scroll to position [82, 0]
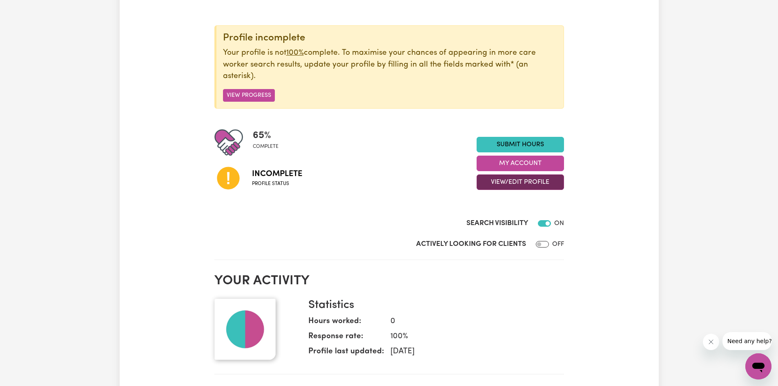
click at [527, 182] on button "View/Edit Profile" at bounding box center [520, 182] width 87 height 16
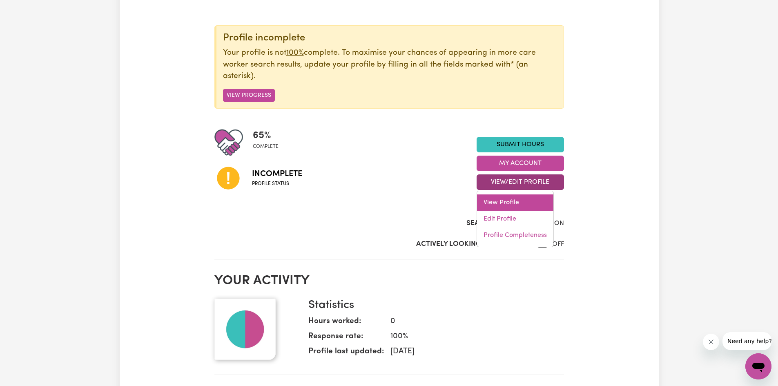
click at [532, 201] on link "View Profile" at bounding box center [515, 202] width 76 height 16
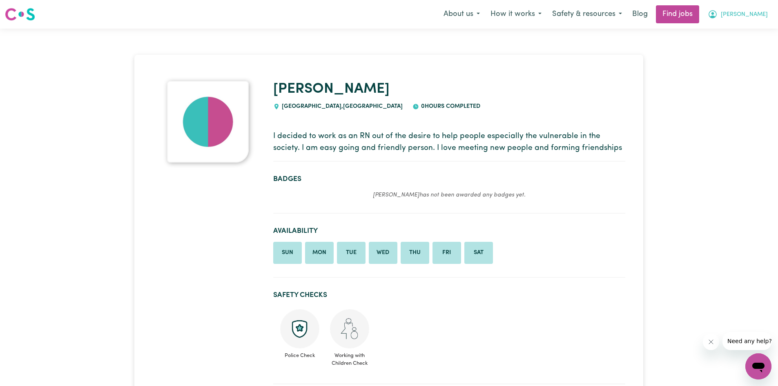
click at [751, 16] on span "[PERSON_NAME]" at bounding box center [744, 14] width 47 height 9
click at [745, 46] on link "My Dashboard" at bounding box center [740, 47] width 65 height 16
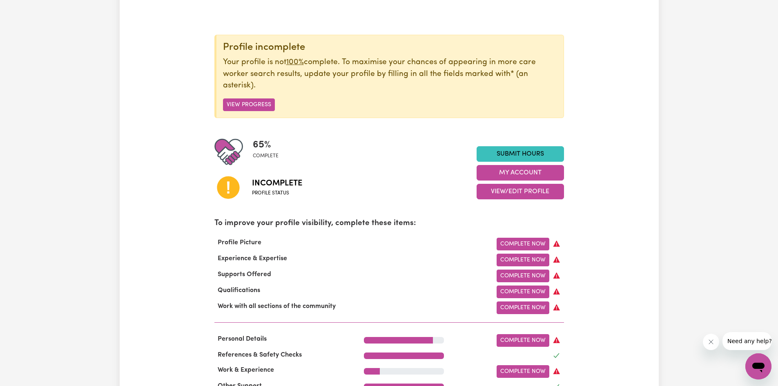
scroll to position [82, 0]
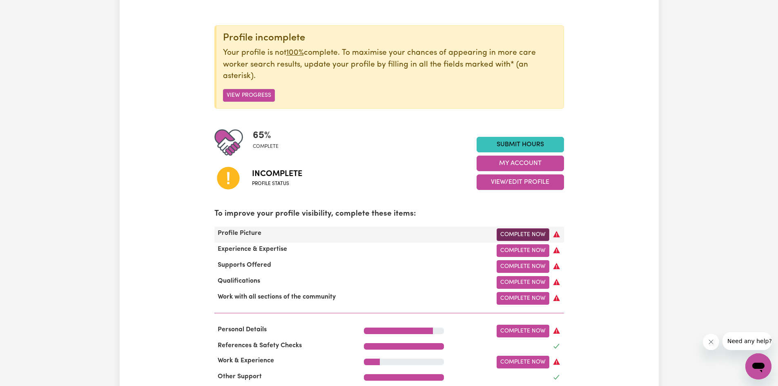
click at [515, 236] on link "Complete Now" at bounding box center [523, 234] width 53 height 13
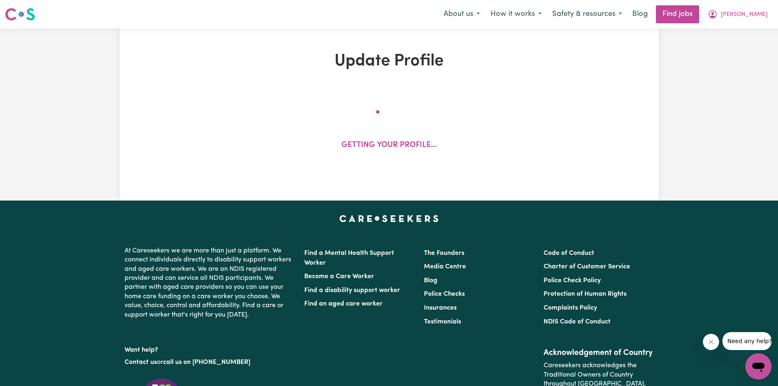
select select "[DEMOGRAPHIC_DATA]"
select select "Australian PR"
select select "Studying a healthcare related degree or qualification"
select select "75"
select select "95"
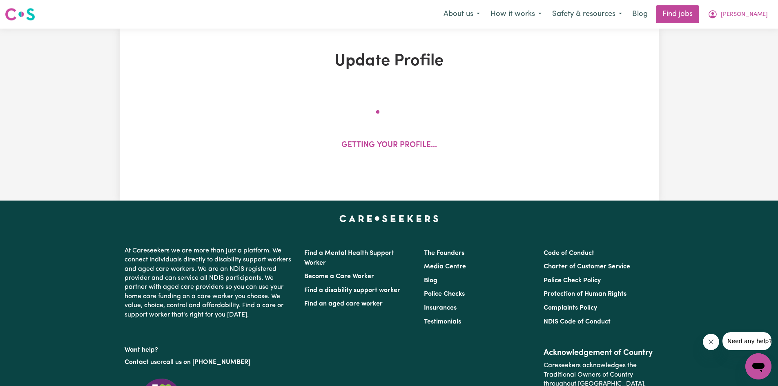
select select "105"
select select "110"
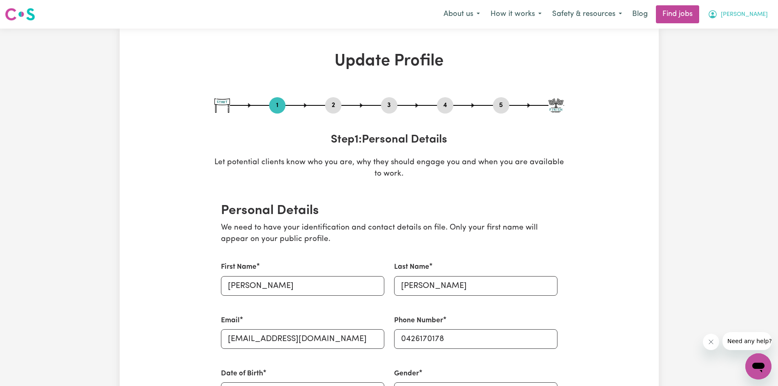
click at [750, 16] on span "[PERSON_NAME]" at bounding box center [744, 14] width 47 height 9
click at [750, 47] on link "My Dashboard" at bounding box center [740, 47] width 65 height 16
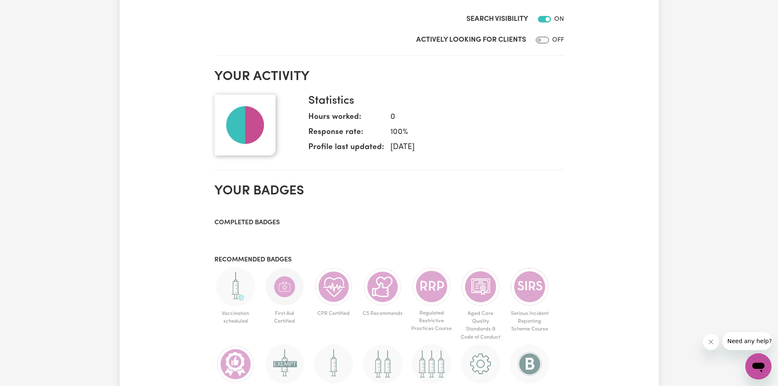
scroll to position [82, 0]
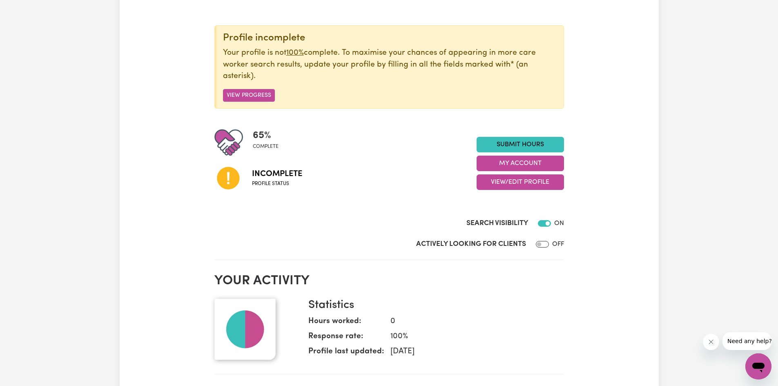
click at [286, 180] on span "Profile status" at bounding box center [277, 183] width 50 height 7
click at [237, 186] on icon at bounding box center [228, 178] width 22 height 22
click at [513, 166] on button "My Account" at bounding box center [520, 164] width 87 height 16
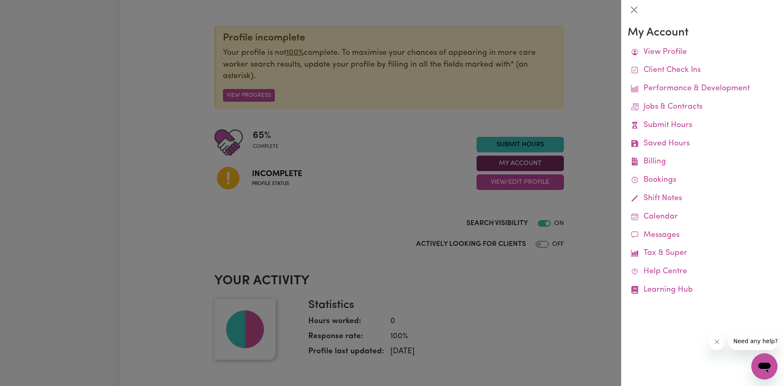
click at [513, 166] on div at bounding box center [392, 193] width 784 height 386
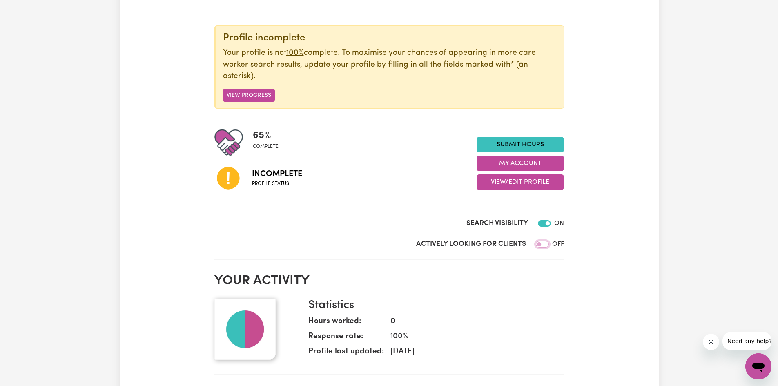
click at [545, 245] on input "Actively Looking for Clients" at bounding box center [542, 244] width 13 height 7
checkbox input "true"
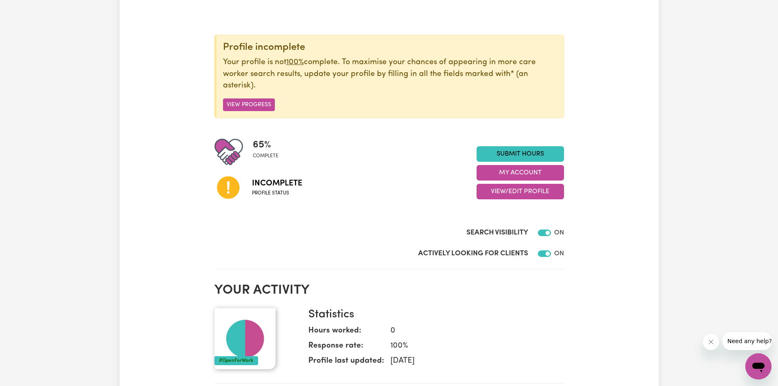
scroll to position [0, 0]
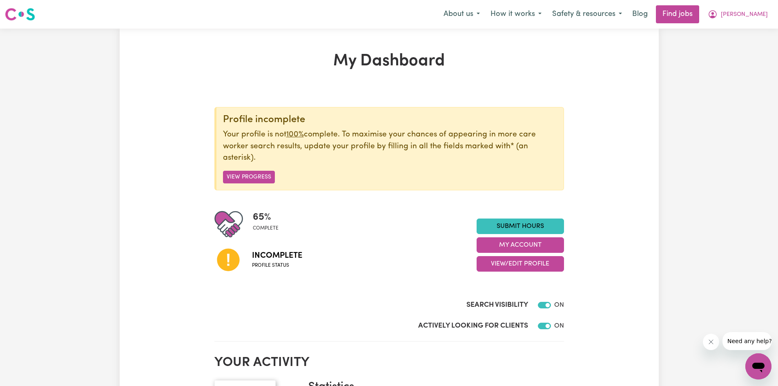
click at [277, 259] on span "Incomplete" at bounding box center [277, 256] width 50 height 12
click at [750, 14] on span "[PERSON_NAME]" at bounding box center [744, 14] width 47 height 9
click at [534, 267] on button "View/Edit Profile" at bounding box center [520, 264] width 87 height 16
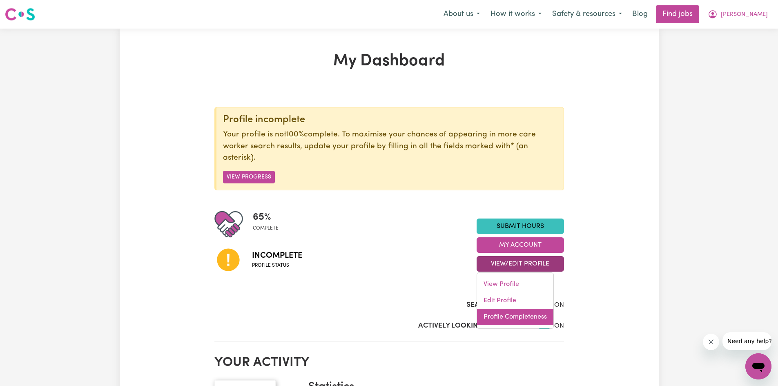
click at [521, 318] on link "Profile Completeness" at bounding box center [515, 317] width 76 height 16
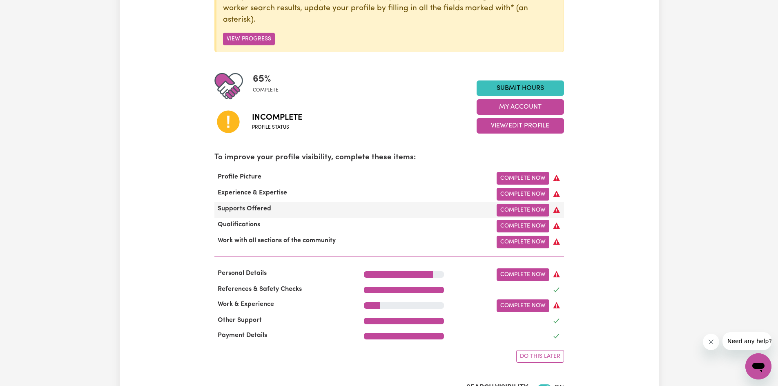
scroll to position [163, 0]
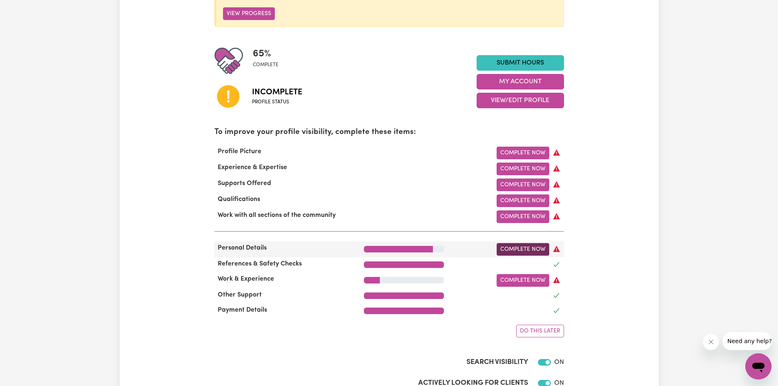
click at [529, 252] on link "Complete Now" at bounding box center [523, 249] width 53 height 13
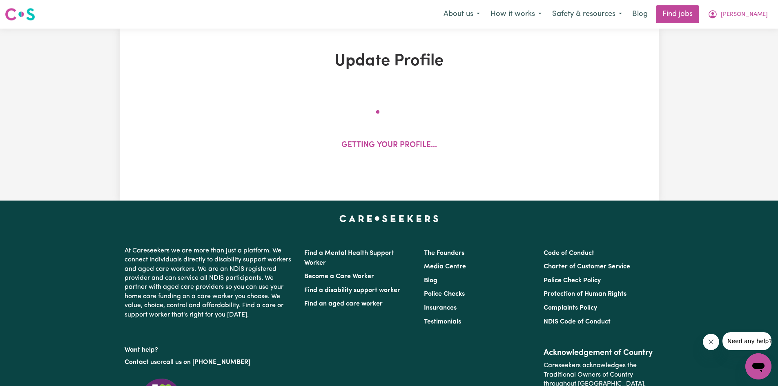
select select "[DEMOGRAPHIC_DATA]"
select select "Australian PR"
select select "Studying a healthcare related degree or qualification"
select select "75"
select select "95"
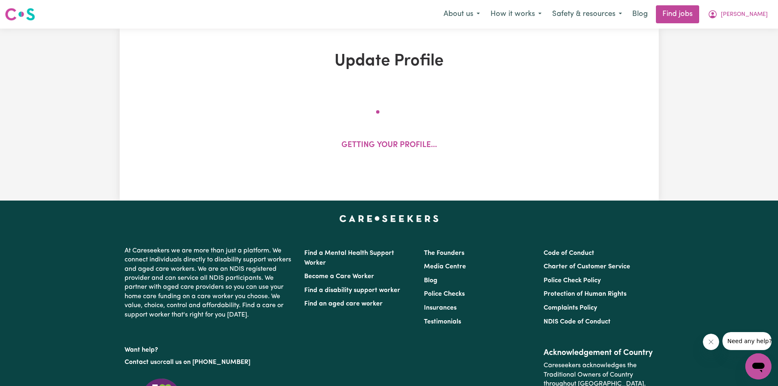
select select "105"
select select "110"
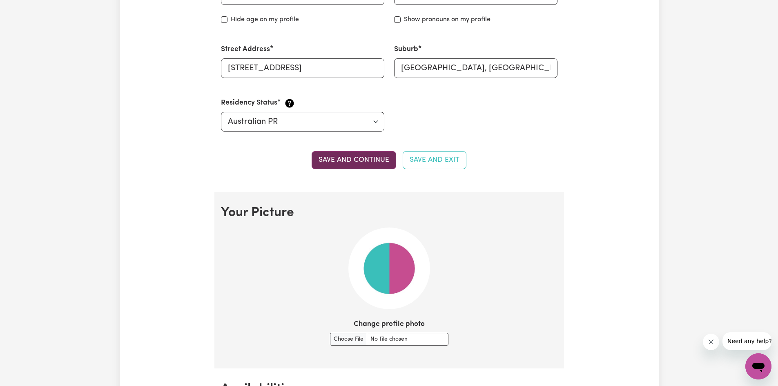
scroll to position [409, 0]
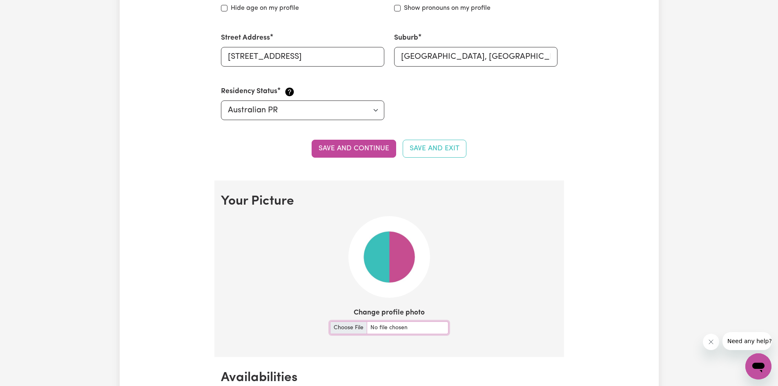
click at [355, 328] on input "Change profile photo" at bounding box center [389, 328] width 118 height 13
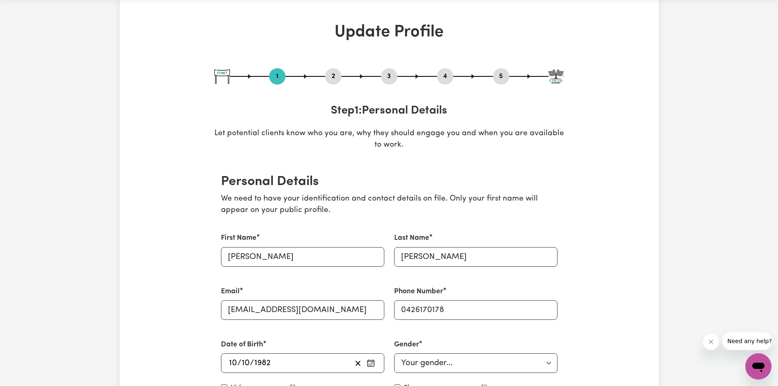
scroll to position [0, 0]
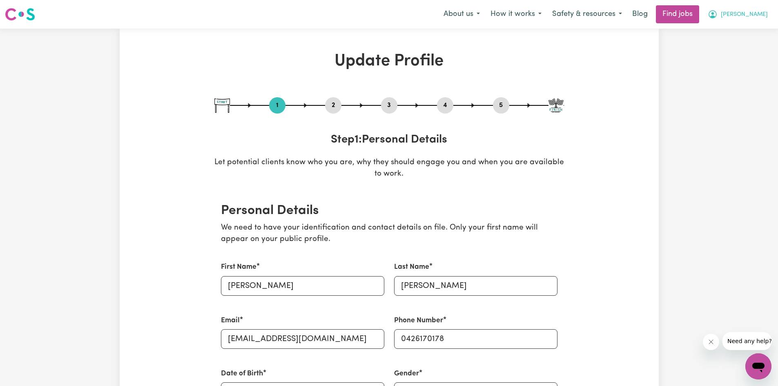
click at [718, 15] on icon "My Account" at bounding box center [713, 14] width 10 height 10
click at [738, 49] on link "My Dashboard" at bounding box center [740, 47] width 65 height 16
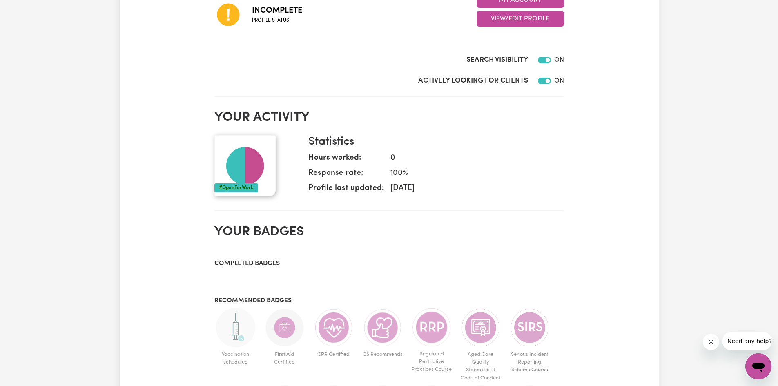
scroll to position [41, 0]
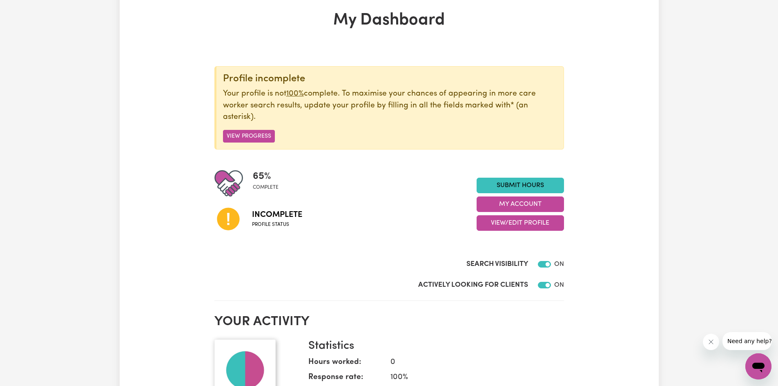
click at [233, 222] on icon at bounding box center [228, 219] width 22 height 22
click at [518, 223] on button "View/Edit Profile" at bounding box center [520, 223] width 87 height 16
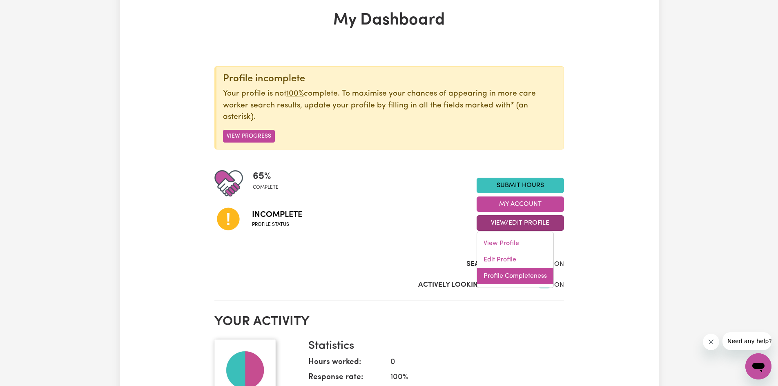
click at [527, 276] on link "Profile Completeness" at bounding box center [515, 276] width 76 height 16
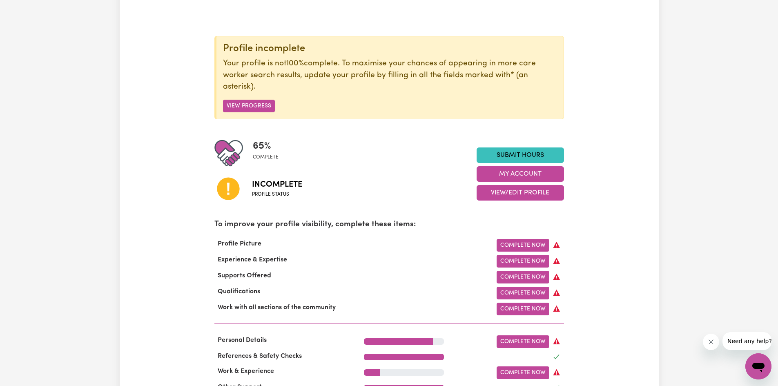
scroll to position [163, 0]
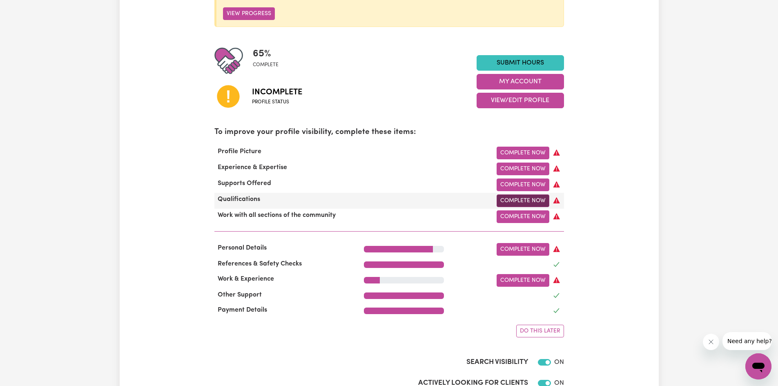
click at [521, 206] on link "Complete Now" at bounding box center [523, 200] width 53 height 13
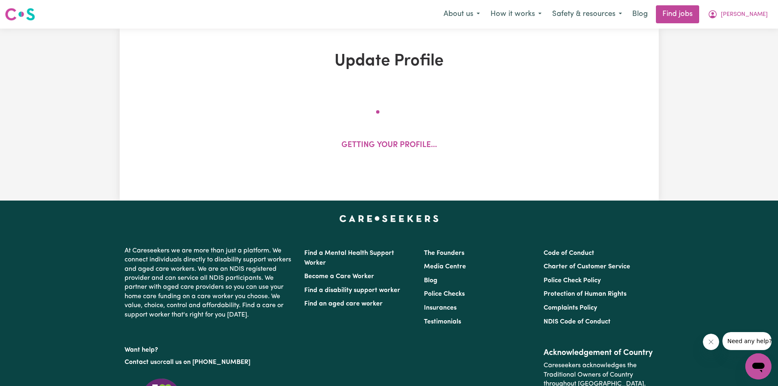
select select "2023"
select select "2025"
select select "2024"
select select "2020"
select select "2023"
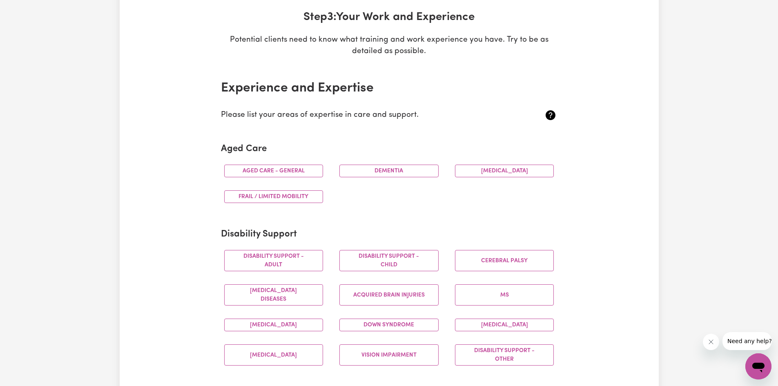
scroll to position [163, 0]
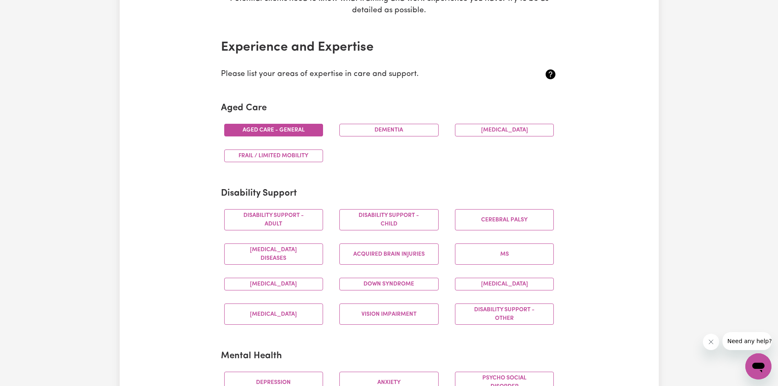
click at [288, 132] on button "Aged care - General" at bounding box center [273, 130] width 99 height 13
click at [388, 133] on button "Dementia" at bounding box center [389, 130] width 99 height 13
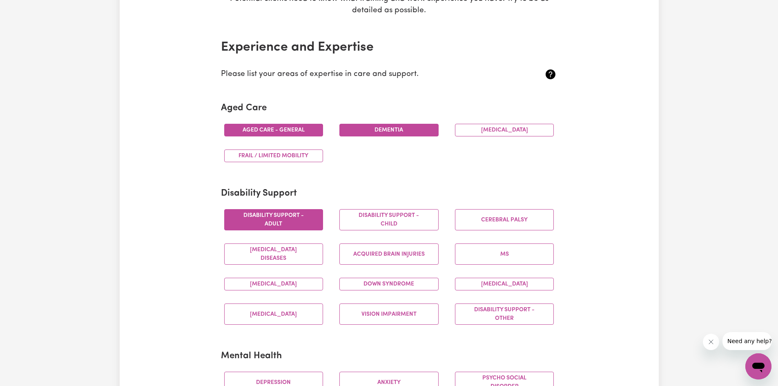
click at [301, 223] on button "Disability support - Adult" at bounding box center [273, 219] width 99 height 21
click at [302, 259] on button "[MEDICAL_DATA] Diseases" at bounding box center [273, 254] width 99 height 21
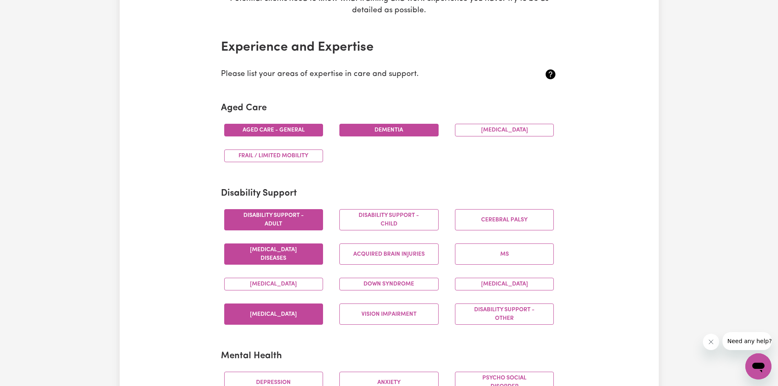
click at [297, 316] on button "[MEDICAL_DATA]" at bounding box center [273, 314] width 99 height 21
click at [498, 286] on button "[MEDICAL_DATA]" at bounding box center [504, 284] width 99 height 13
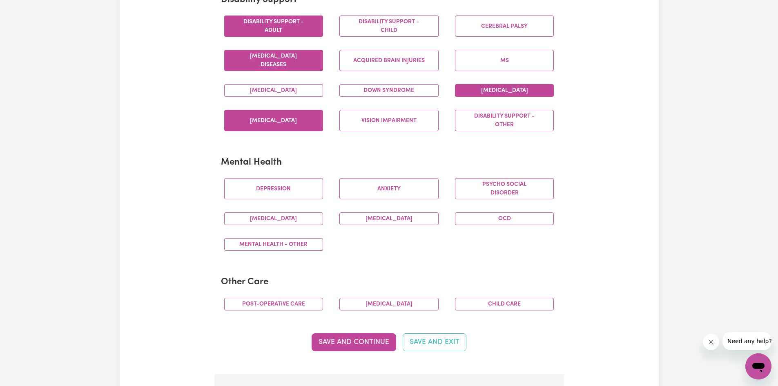
scroll to position [368, 0]
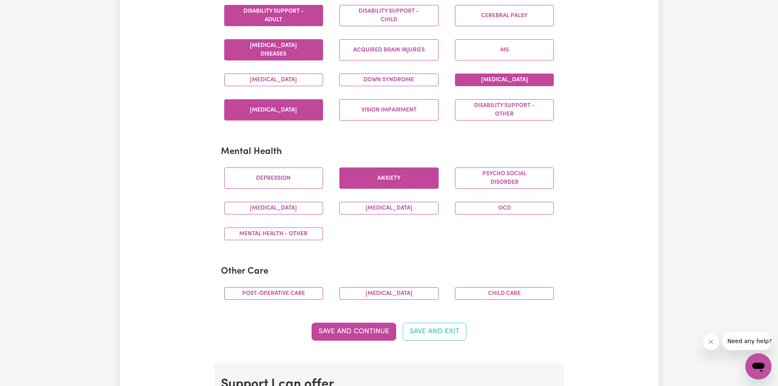
click at [391, 172] on button "Anxiety" at bounding box center [389, 178] width 99 height 21
click at [283, 185] on button "Depression" at bounding box center [273, 178] width 99 height 21
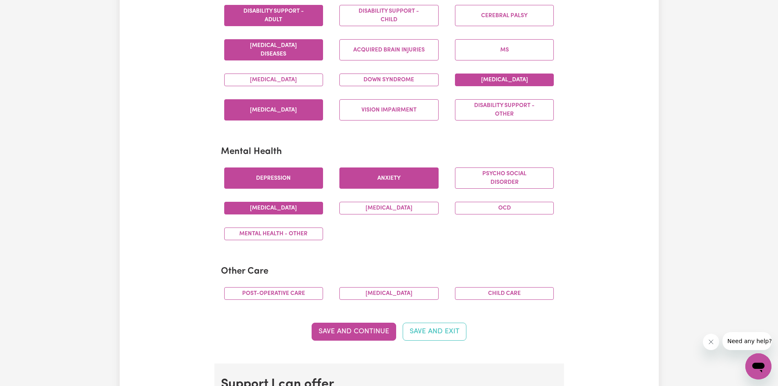
click at [297, 211] on button "[MEDICAL_DATA]" at bounding box center [273, 208] width 99 height 13
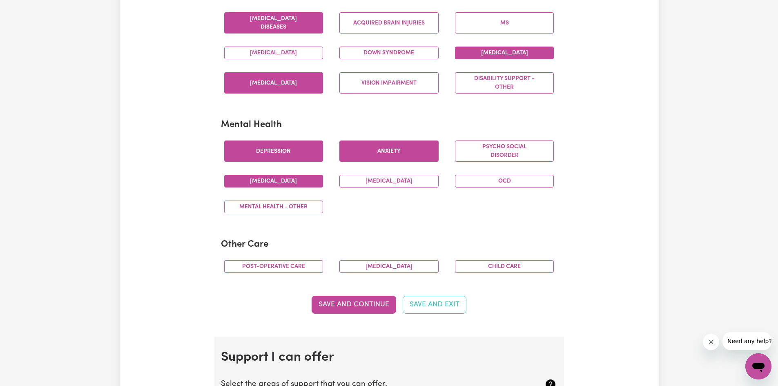
scroll to position [409, 0]
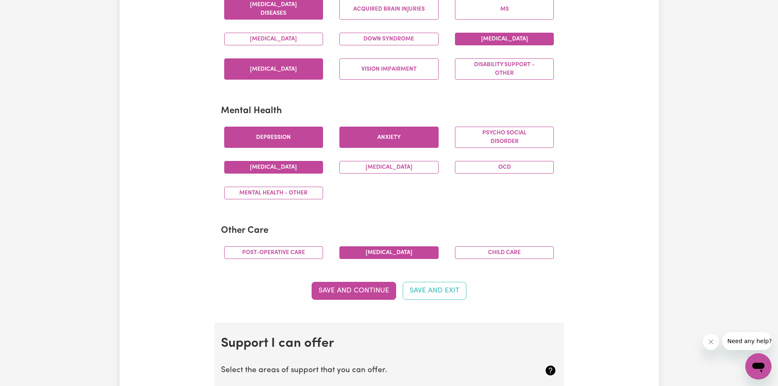
click at [379, 253] on button "[MEDICAL_DATA]" at bounding box center [389, 252] width 99 height 13
click at [358, 292] on button "Save and Continue" at bounding box center [354, 291] width 85 height 18
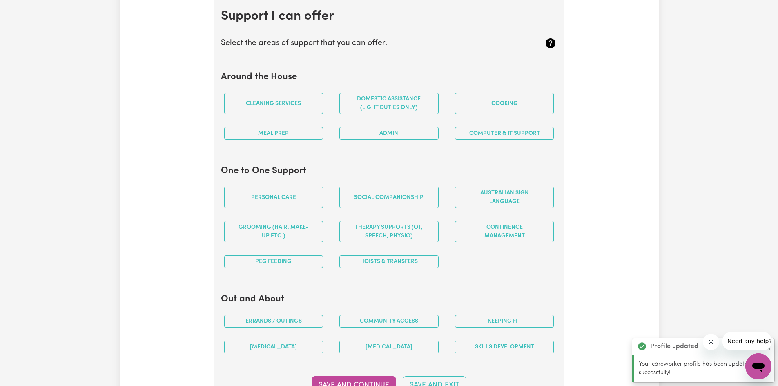
scroll to position [731, 0]
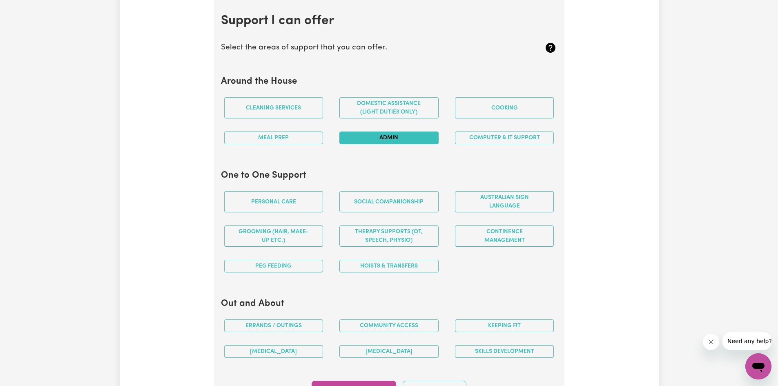
click at [388, 139] on button "Admin" at bounding box center [389, 138] width 99 height 13
click at [480, 137] on button "Computer & IT Support" at bounding box center [504, 138] width 99 height 13
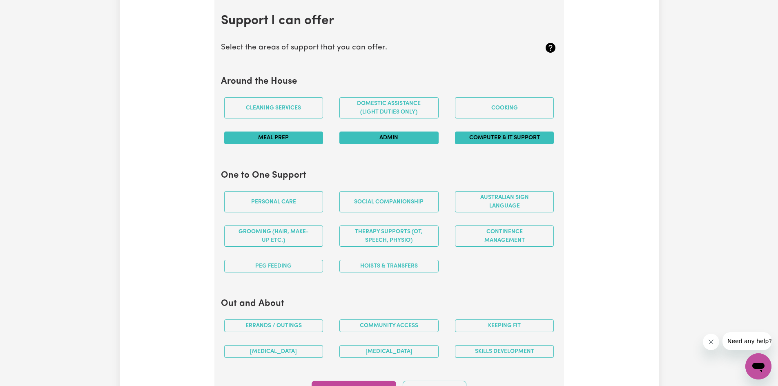
click at [285, 142] on button "Meal prep" at bounding box center [273, 138] width 99 height 13
click at [288, 202] on button "Personal care" at bounding box center [273, 201] width 99 height 21
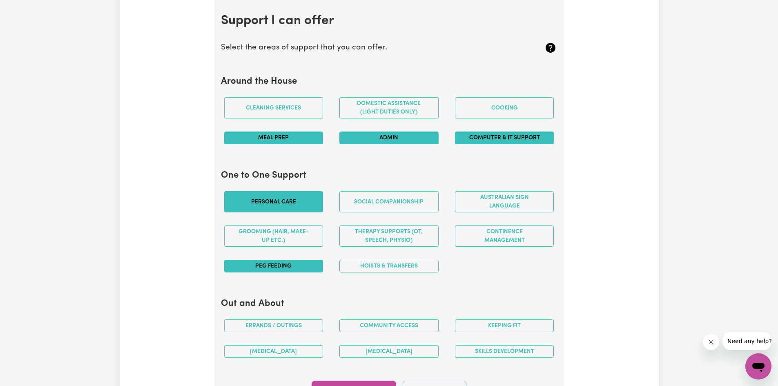
click at [276, 261] on button "PEG feeding" at bounding box center [273, 266] width 99 height 13
click at [483, 235] on button "Continence management" at bounding box center [504, 236] width 99 height 21
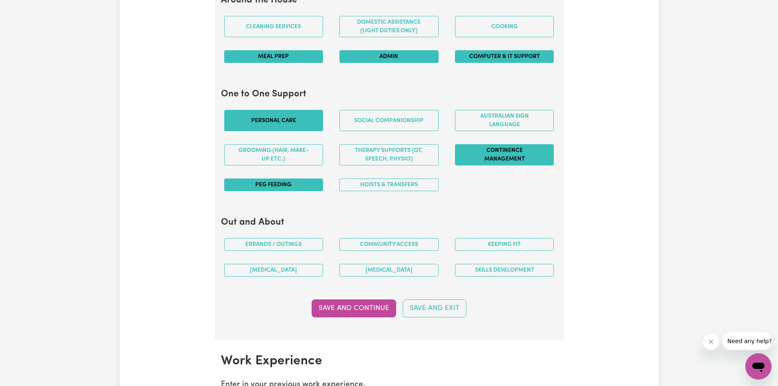
scroll to position [813, 0]
click at [398, 245] on button "Community access" at bounding box center [389, 244] width 99 height 13
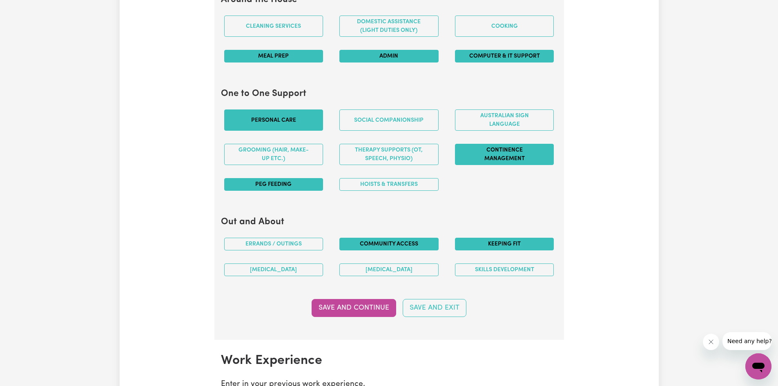
click at [499, 248] on button "Keeping fit" at bounding box center [504, 244] width 99 height 13
click at [365, 307] on button "Save and Continue" at bounding box center [354, 308] width 85 height 18
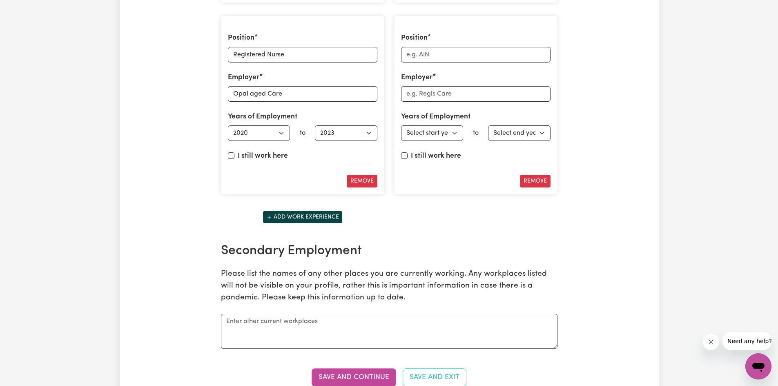
scroll to position [1480, 0]
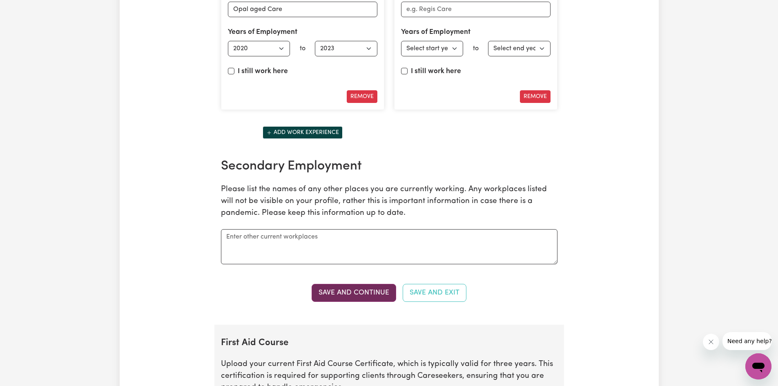
click at [363, 297] on button "Save and Continue" at bounding box center [354, 293] width 85 height 18
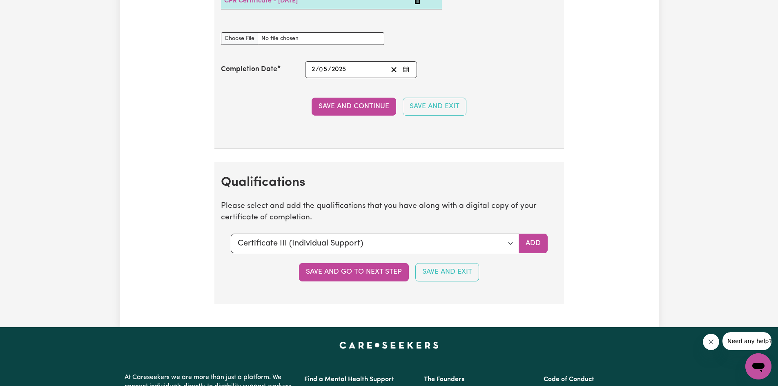
scroll to position [2172, 0]
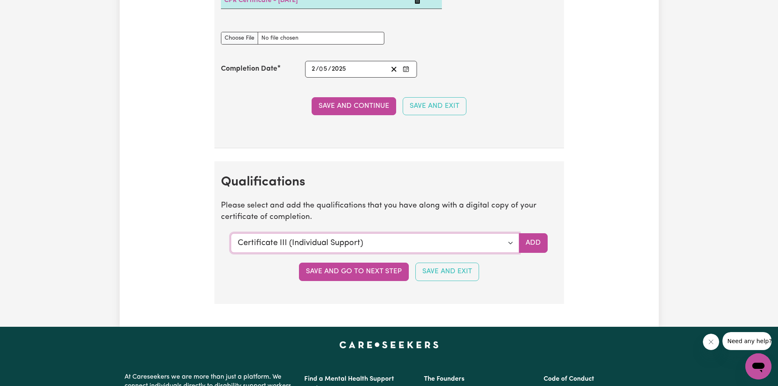
click at [502, 243] on select "Select a qualification to add... Certificate III (Individual Support) Certifica…" at bounding box center [375, 243] width 288 height 20
select select "Bachelor of Nursing - Australian registered nurse"
click at [231, 233] on select "Select a qualification to add... Certificate III (Individual Support) Certifica…" at bounding box center [375, 243] width 288 height 20
click at [362, 272] on button "Save and go to next step" at bounding box center [354, 272] width 110 height 18
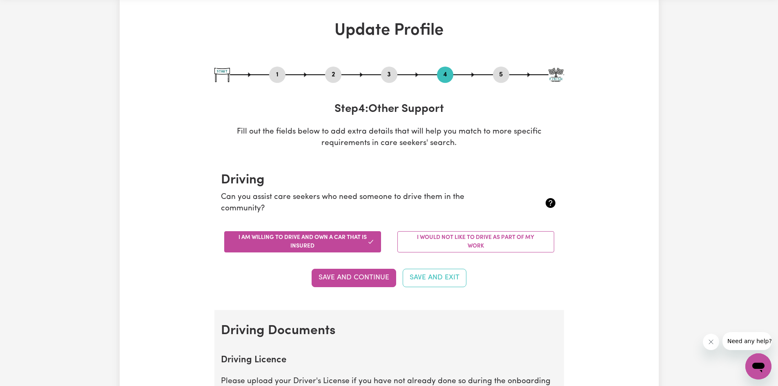
scroll to position [123, 0]
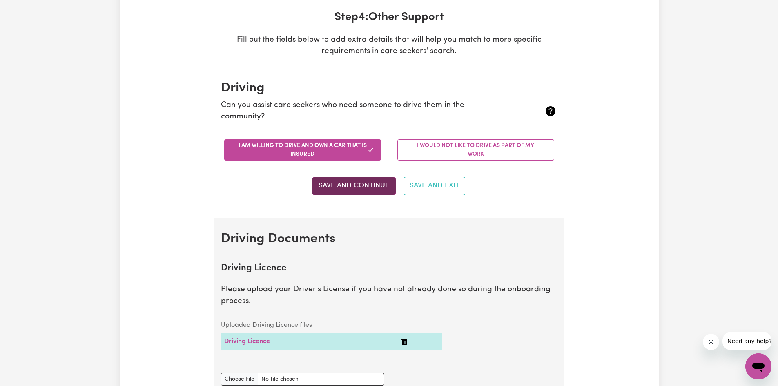
click at [363, 187] on button "Save and Continue" at bounding box center [354, 186] width 85 height 18
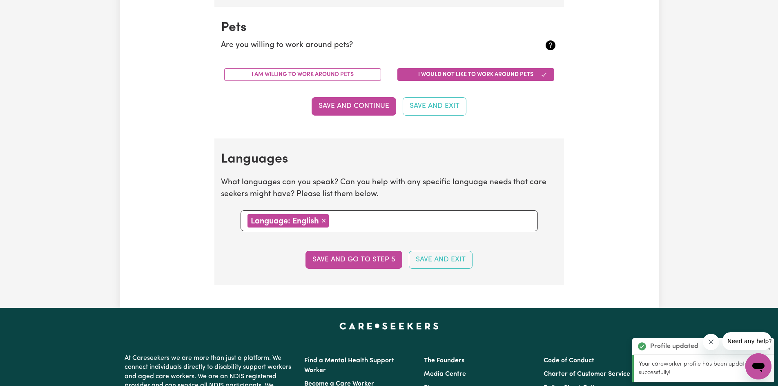
scroll to position [823, 0]
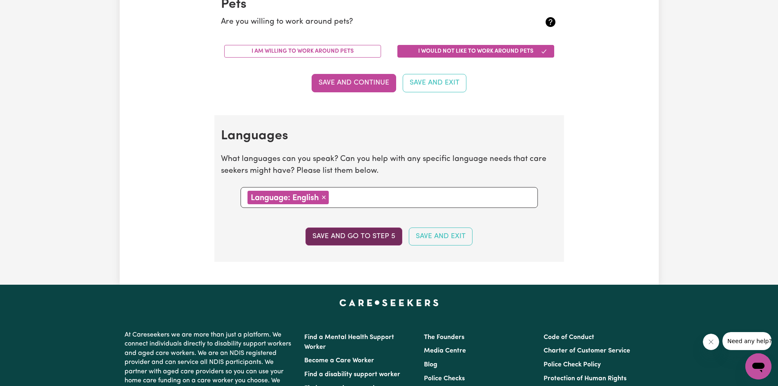
click at [369, 237] on button "Save and go to step 5" at bounding box center [354, 237] width 97 height 18
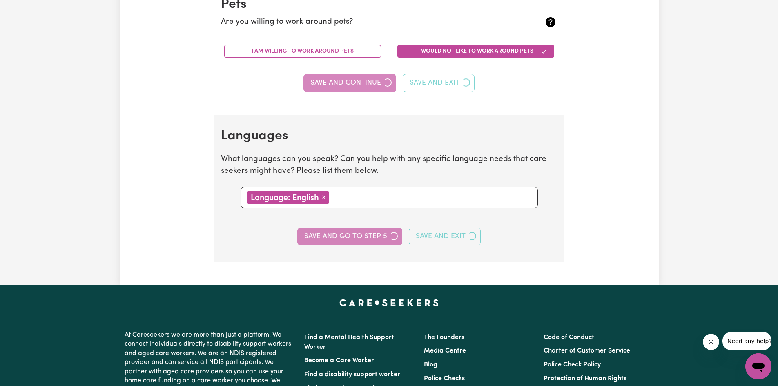
select select "I am providing services through another platform"
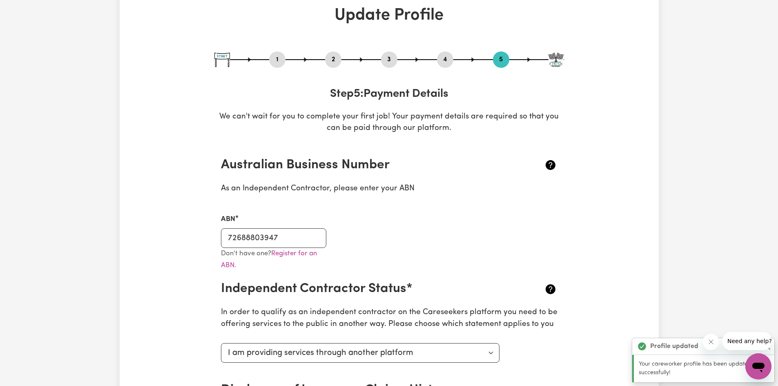
scroll to position [0, 0]
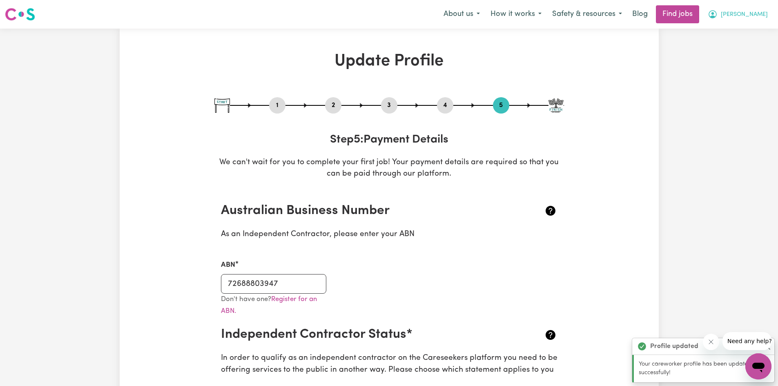
click at [753, 17] on span "[PERSON_NAME]" at bounding box center [744, 14] width 47 height 9
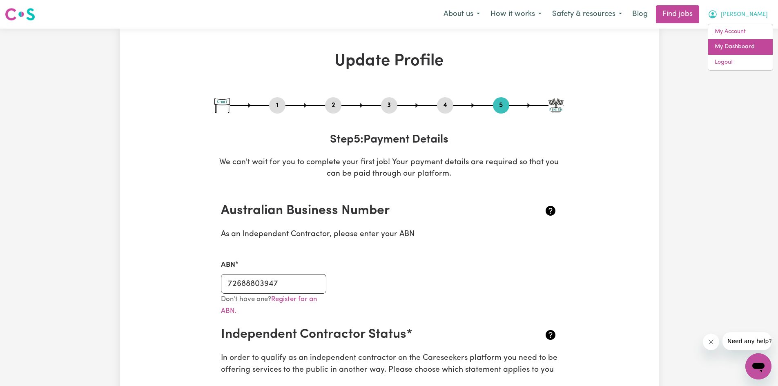
click at [738, 51] on link "My Dashboard" at bounding box center [740, 47] width 65 height 16
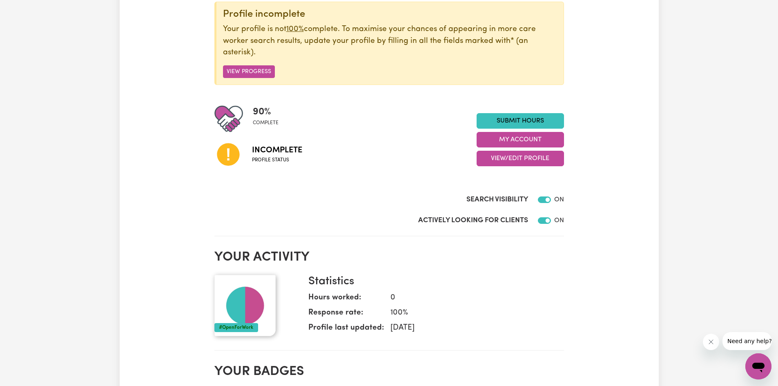
scroll to position [123, 0]
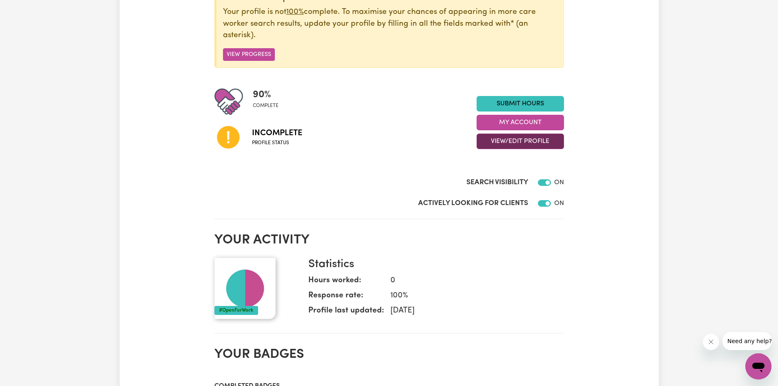
click at [527, 140] on button "View/Edit Profile" at bounding box center [520, 142] width 87 height 16
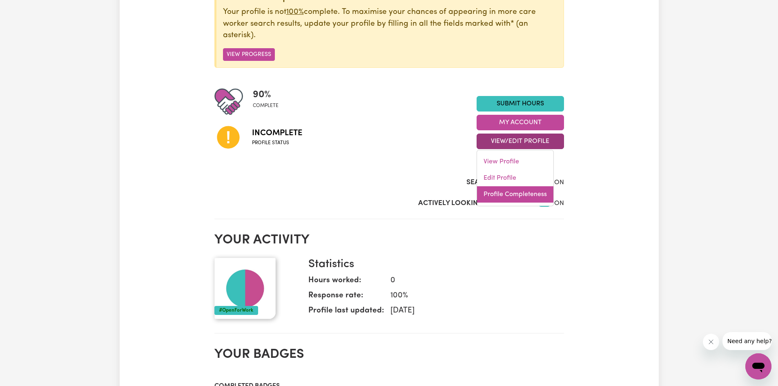
click at [534, 198] on link "Profile Completeness" at bounding box center [515, 194] width 76 height 16
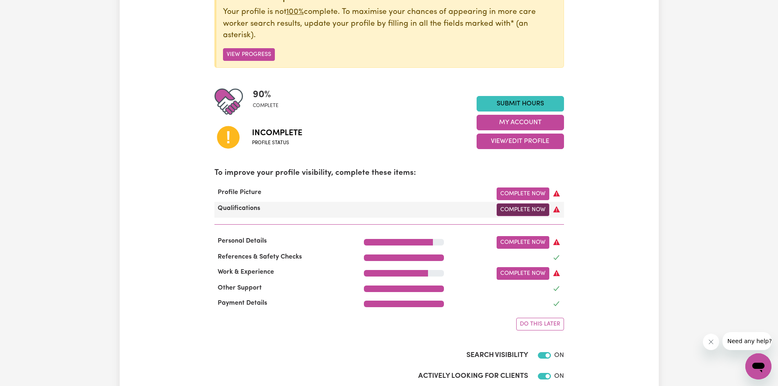
click at [523, 209] on link "Complete Now" at bounding box center [523, 209] width 53 height 13
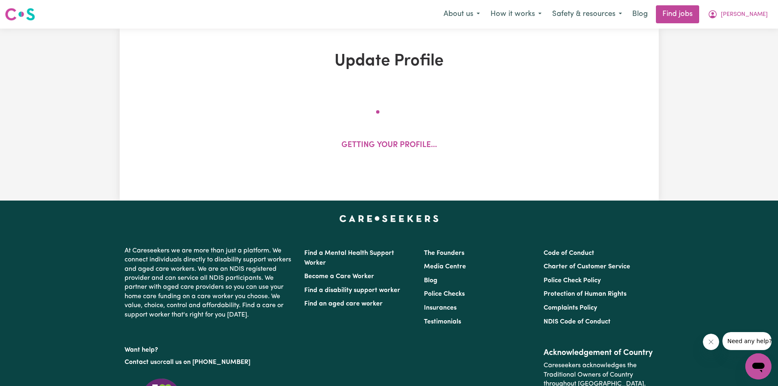
select select "2023"
select select "2025"
select select "2024"
select select "2020"
select select "2023"
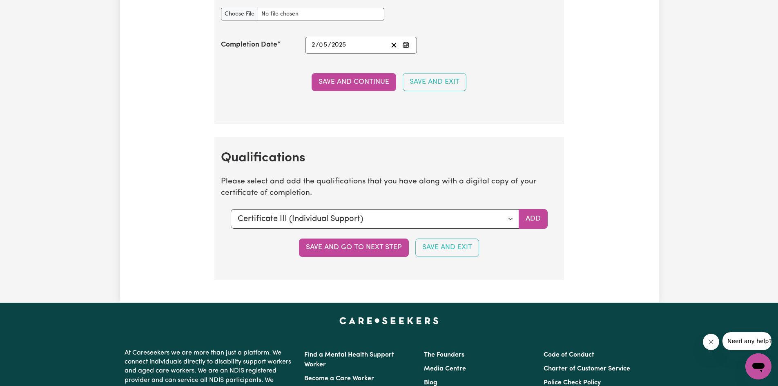
scroll to position [2206, 0]
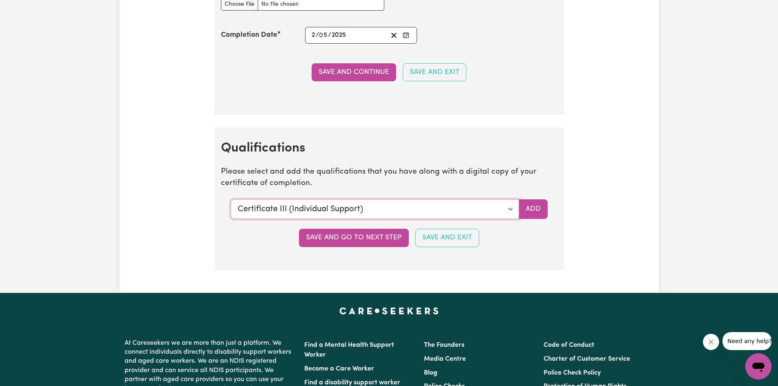
click at [466, 210] on select "Select a qualification to add... Certificate III (Individual Support) Certifica…" at bounding box center [375, 209] width 288 height 20
select select "Bachelor of Nursing - Australian registered nurse"
click at [231, 199] on select "Select a qualification to add... Certificate III (Individual Support) Certifica…" at bounding box center [375, 209] width 288 height 20
click at [367, 241] on button "Save and go to next step" at bounding box center [354, 238] width 110 height 18
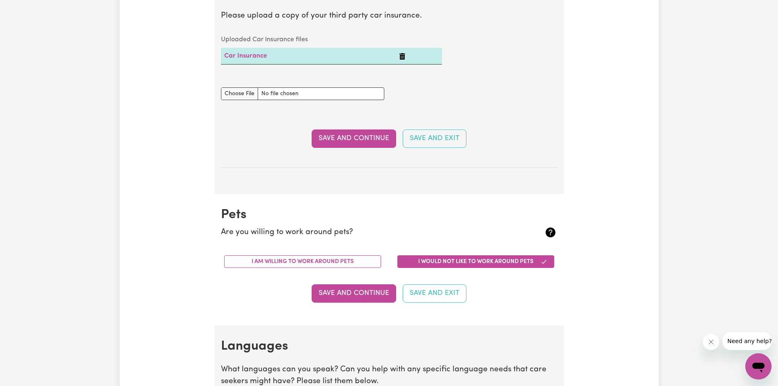
scroll to position [858, 0]
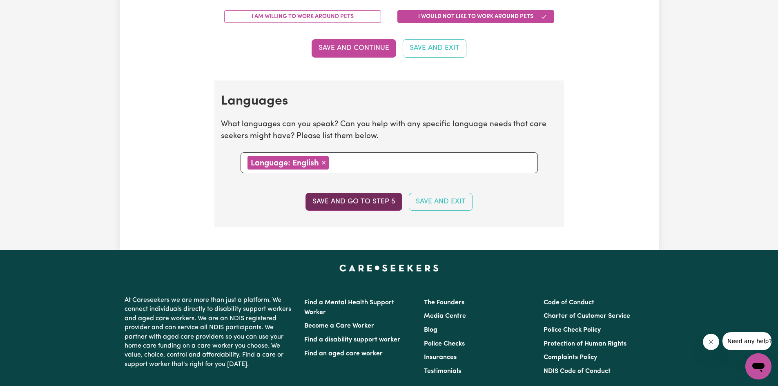
click at [358, 202] on button "Save and go to step 5" at bounding box center [354, 202] width 97 height 18
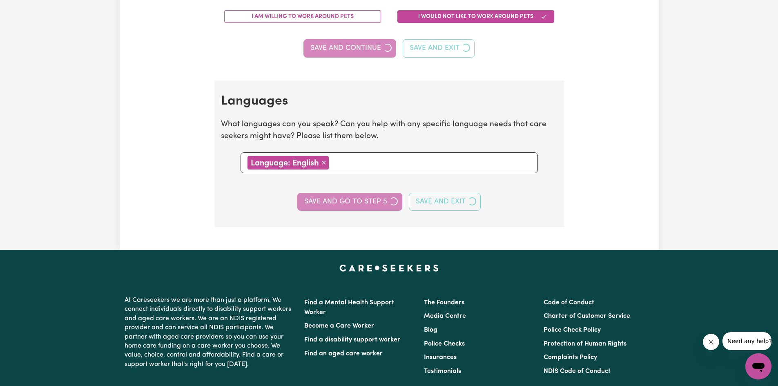
select select "I am providing services through another platform"
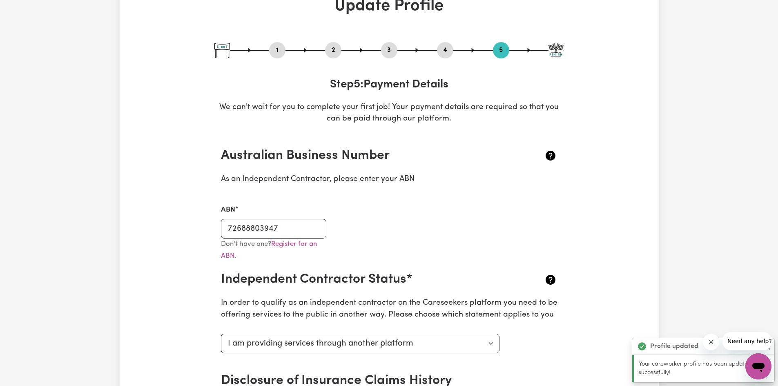
scroll to position [0, 0]
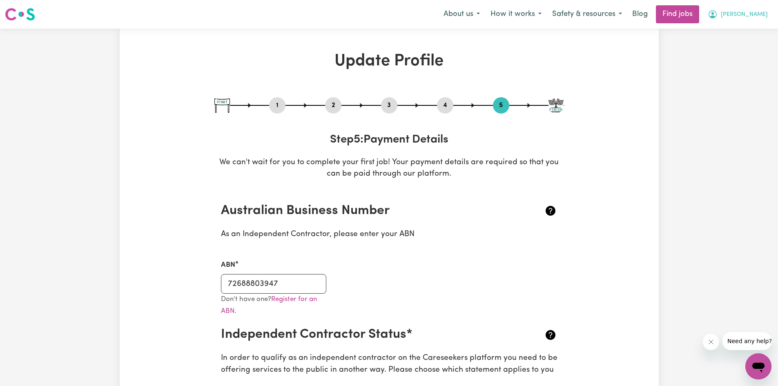
click at [754, 18] on span "[PERSON_NAME]" at bounding box center [744, 14] width 47 height 9
click at [749, 50] on link "My Dashboard" at bounding box center [740, 47] width 65 height 16
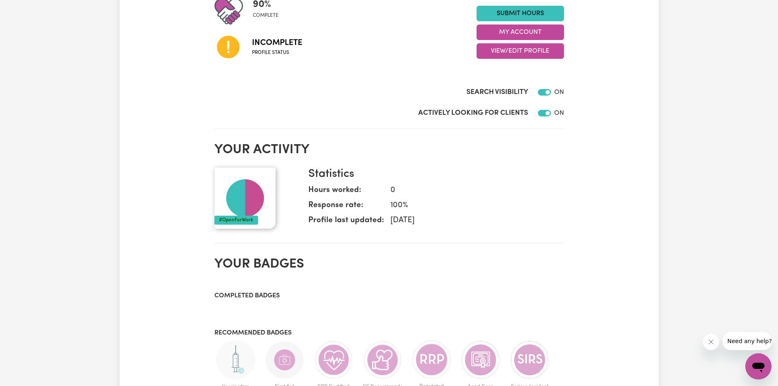
scroll to position [204, 0]
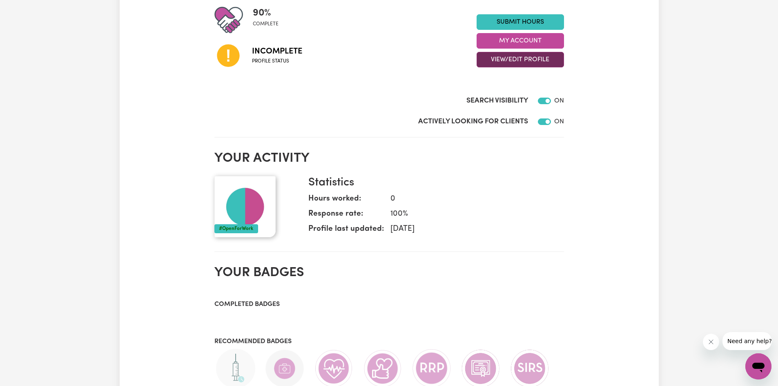
click at [524, 58] on button "View/Edit Profile" at bounding box center [520, 60] width 87 height 16
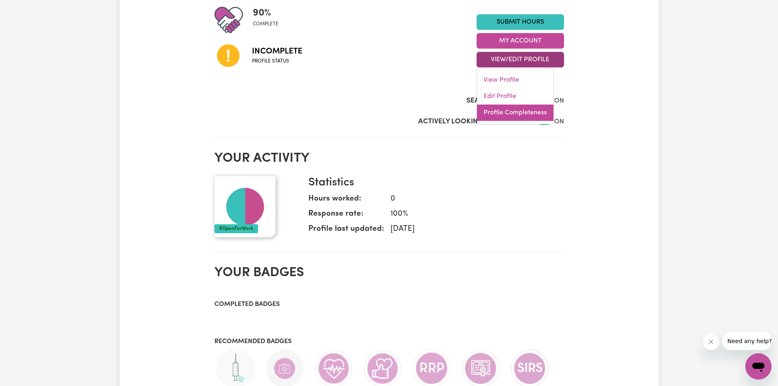
click at [518, 113] on link "Profile Completeness" at bounding box center [515, 113] width 76 height 16
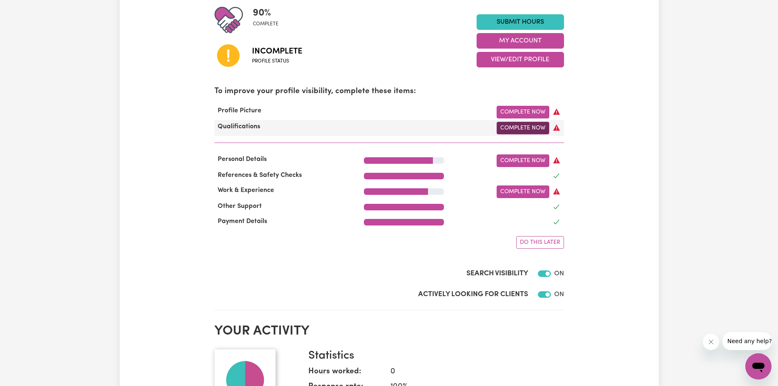
click at [530, 128] on link "Complete Now" at bounding box center [523, 128] width 53 height 13
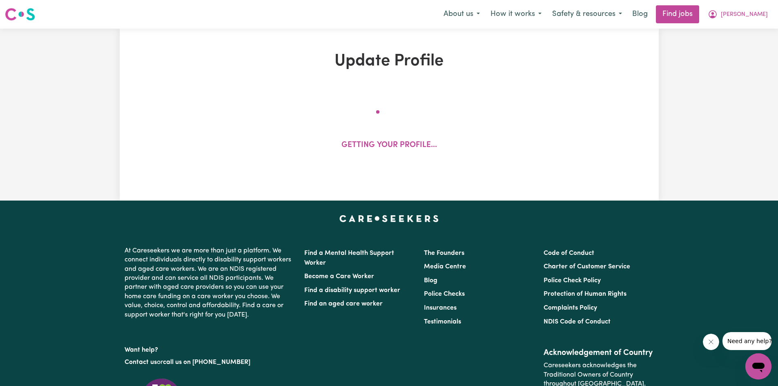
select select "2023"
select select "2025"
select select "2024"
select select "2020"
select select "2023"
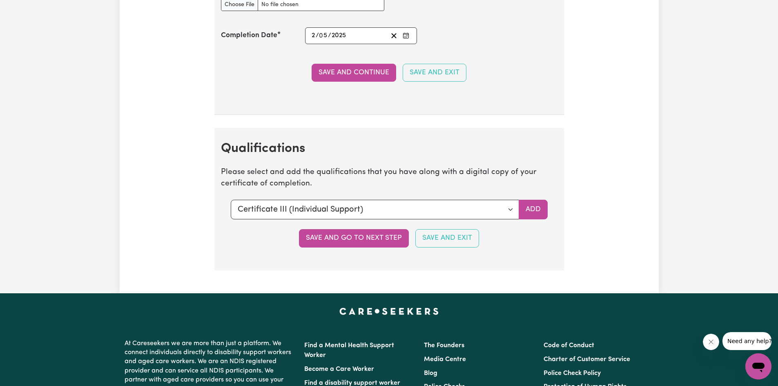
scroll to position [2206, 0]
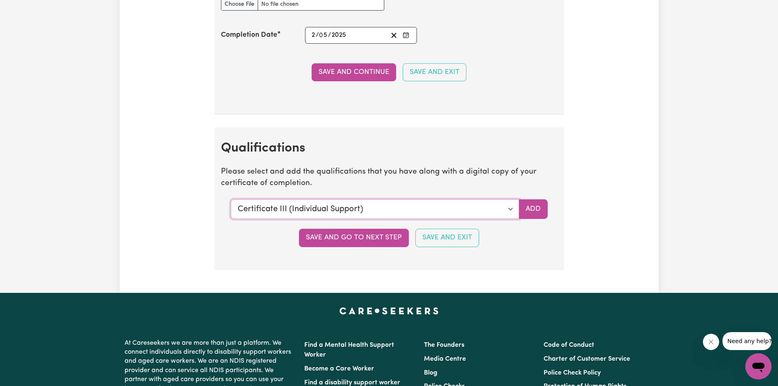
click at [503, 208] on select "Select a qualification to add... Certificate III (Individual Support) Certifica…" at bounding box center [375, 209] width 288 height 20
click at [231, 199] on select "Select a qualification to add... Certificate III (Individual Support) Certifica…" at bounding box center [375, 209] width 288 height 20
click at [535, 211] on button "Add" at bounding box center [533, 209] width 29 height 20
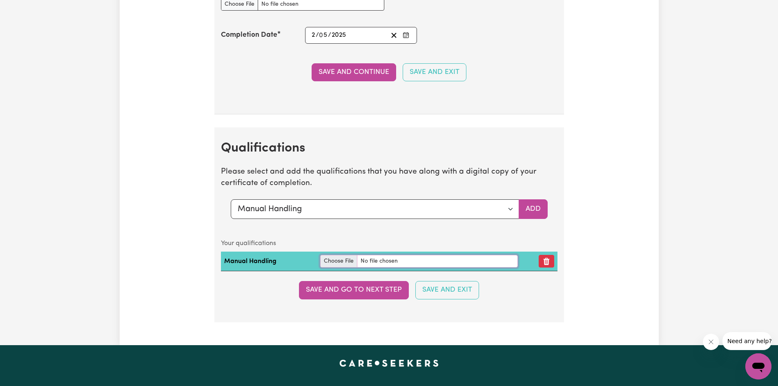
click at [344, 264] on input "file" at bounding box center [419, 261] width 198 height 13
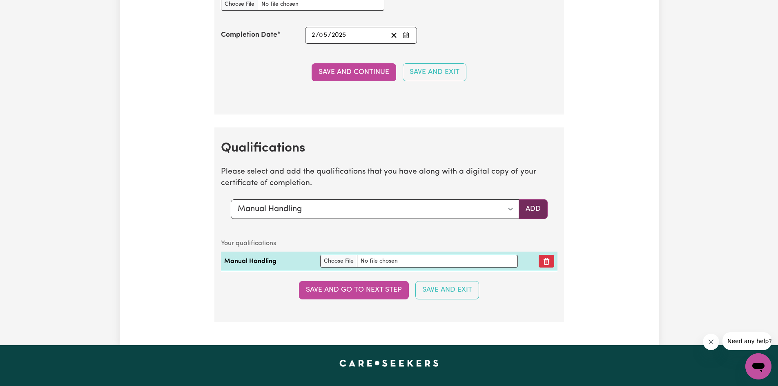
click at [539, 208] on button "Add" at bounding box center [533, 209] width 29 height 20
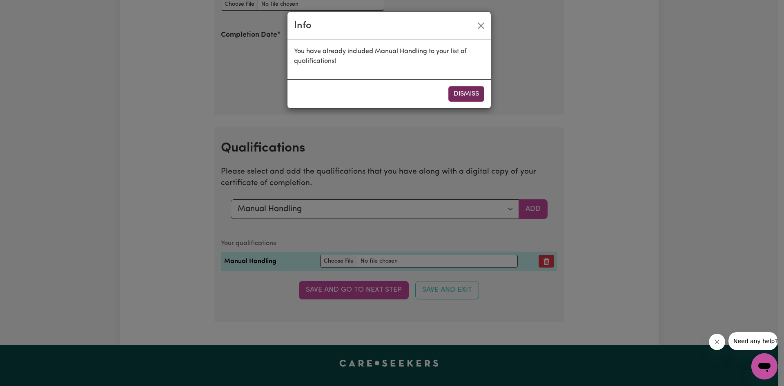
click at [479, 92] on button "Dismiss" at bounding box center [467, 94] width 36 height 16
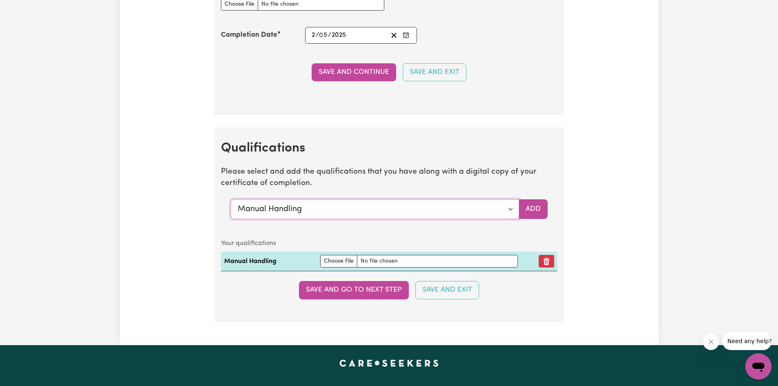
click at [323, 209] on select "Select a qualification to add... Certificate III (Individual Support) Certifica…" at bounding box center [375, 209] width 288 height 20
select select "Bachelor of Nursing - Australian registered nurse"
click at [231, 199] on select "Select a qualification to add... Certificate III (Individual Support) Certifica…" at bounding box center [375, 209] width 288 height 20
click at [527, 212] on button "Add" at bounding box center [533, 209] width 29 height 20
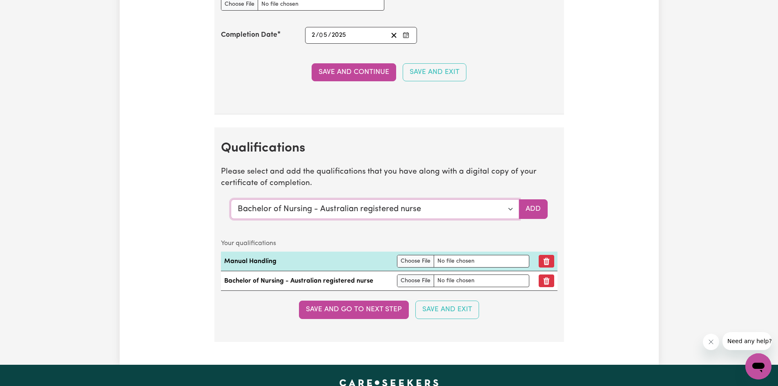
click at [508, 210] on select "Select a qualification to add... Certificate III (Individual Support) Certifica…" at bounding box center [375, 209] width 288 height 20
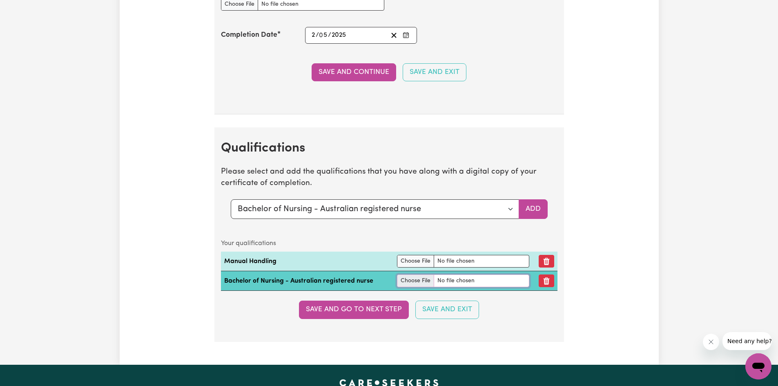
click at [419, 285] on input "file" at bounding box center [463, 281] width 132 height 13
type input "C:\fakepath\Certificate of Registration.pdf"
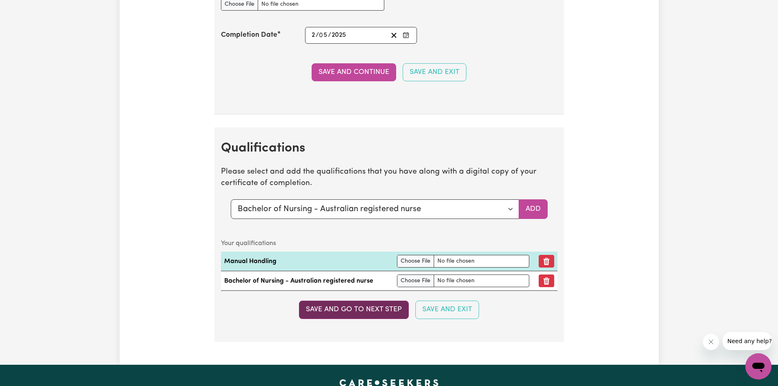
click at [373, 312] on button "Save and go to next step" at bounding box center [354, 310] width 110 height 18
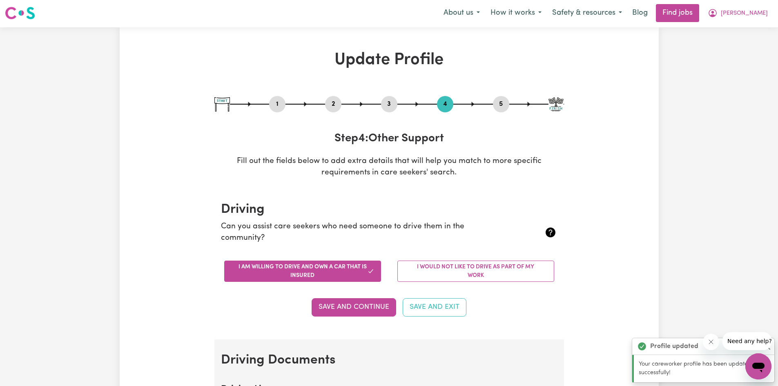
scroll to position [0, 0]
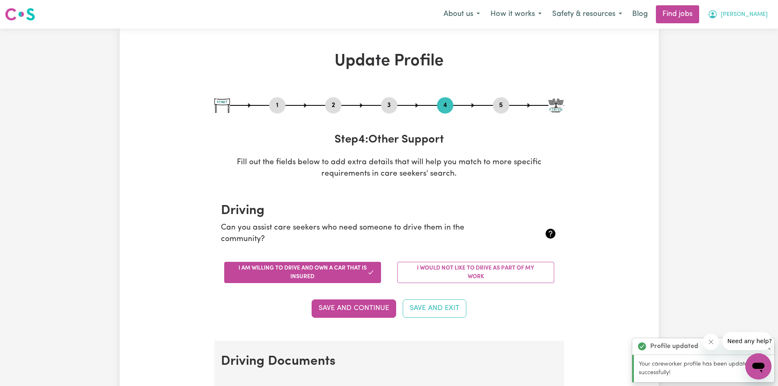
click at [752, 12] on span "[PERSON_NAME]" at bounding box center [744, 14] width 47 height 9
click at [731, 47] on link "My Dashboard" at bounding box center [740, 47] width 65 height 16
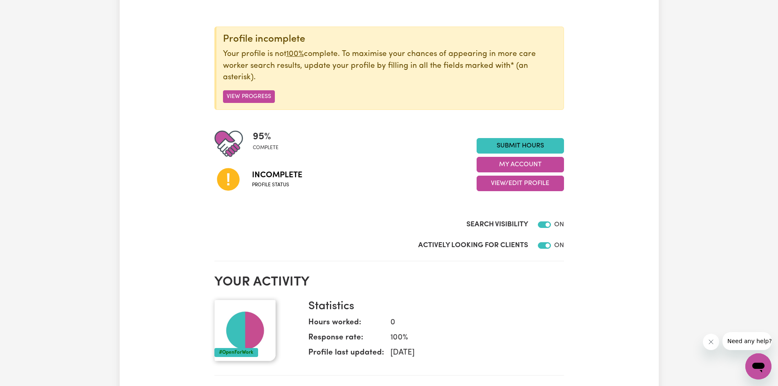
scroll to position [82, 0]
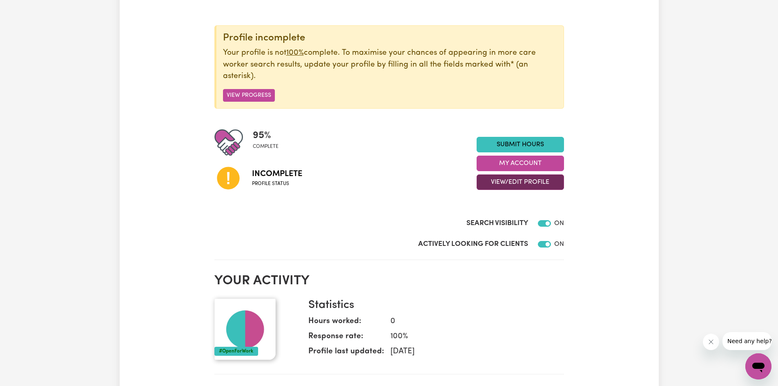
click at [511, 184] on button "View/Edit Profile" at bounding box center [520, 182] width 87 height 16
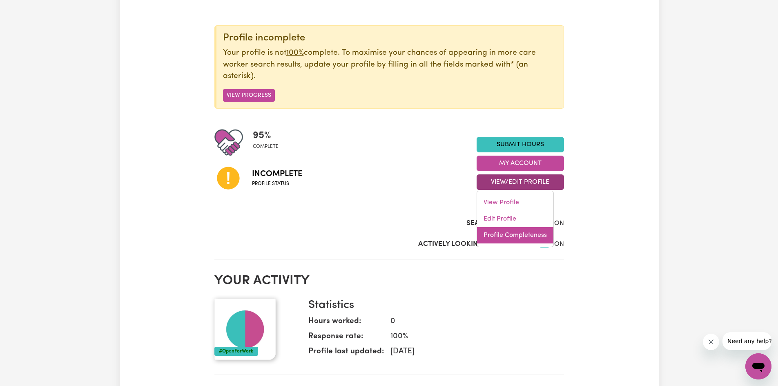
click at [514, 236] on link "Profile Completeness" at bounding box center [515, 235] width 76 height 16
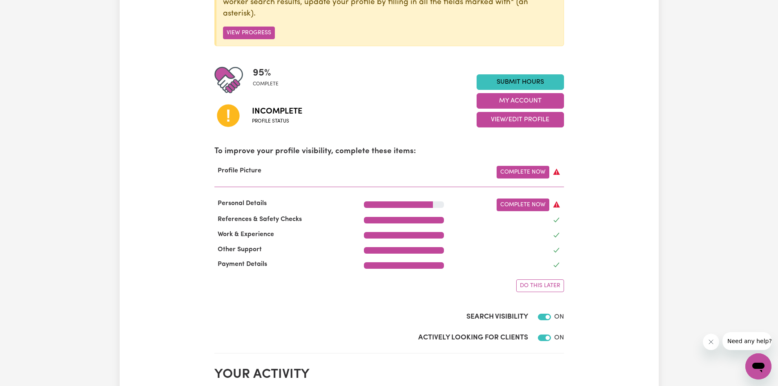
scroll to position [163, 0]
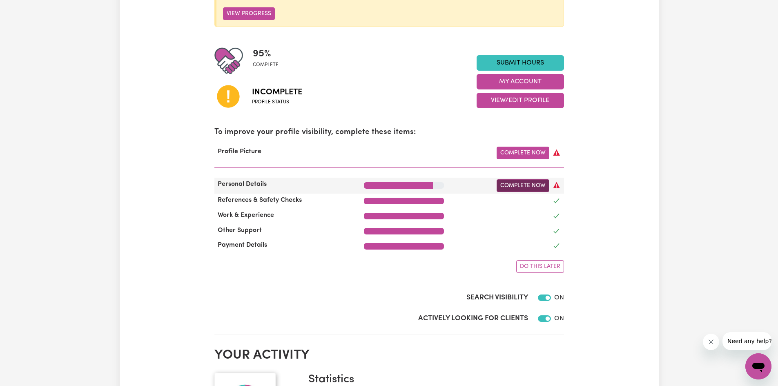
click at [513, 183] on link "Complete Now" at bounding box center [523, 185] width 53 height 13
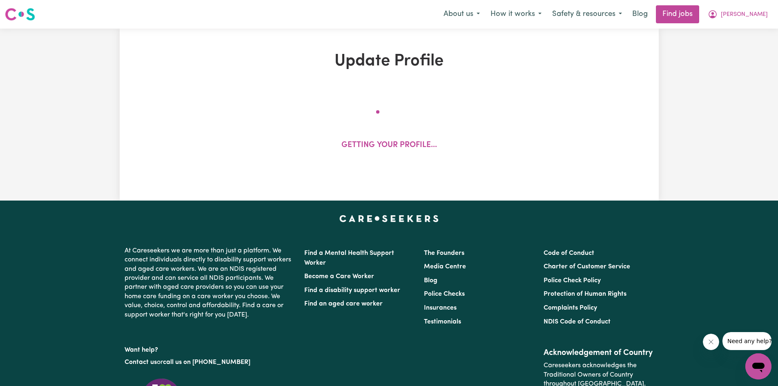
select select "[DEMOGRAPHIC_DATA]"
select select "Australian PR"
select select "Studying a healthcare related degree or qualification"
select select "75"
select select "95"
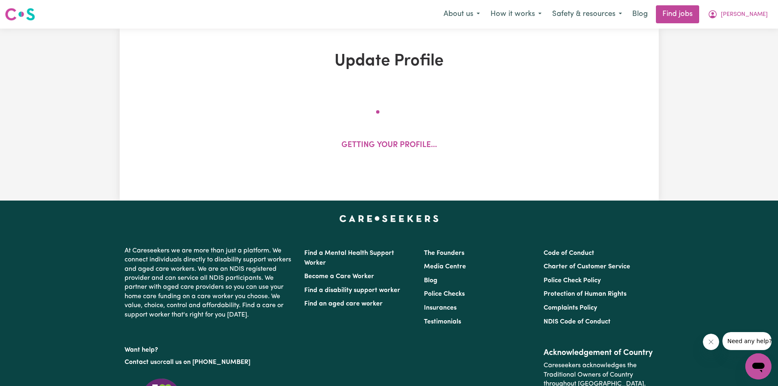
select select "105"
select select "110"
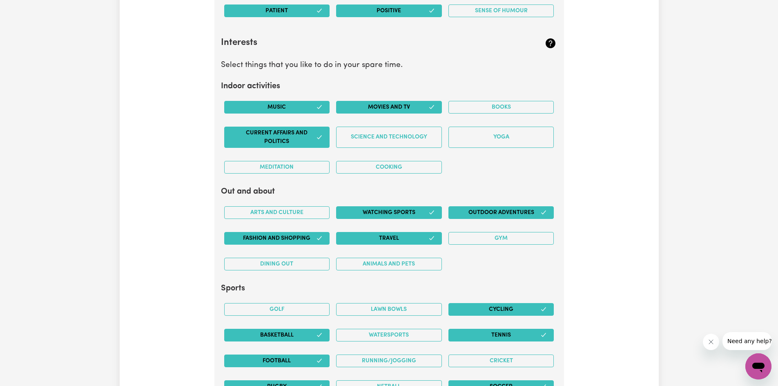
scroll to position [1634, 0]
